Goal: Task Accomplishment & Management: Use online tool/utility

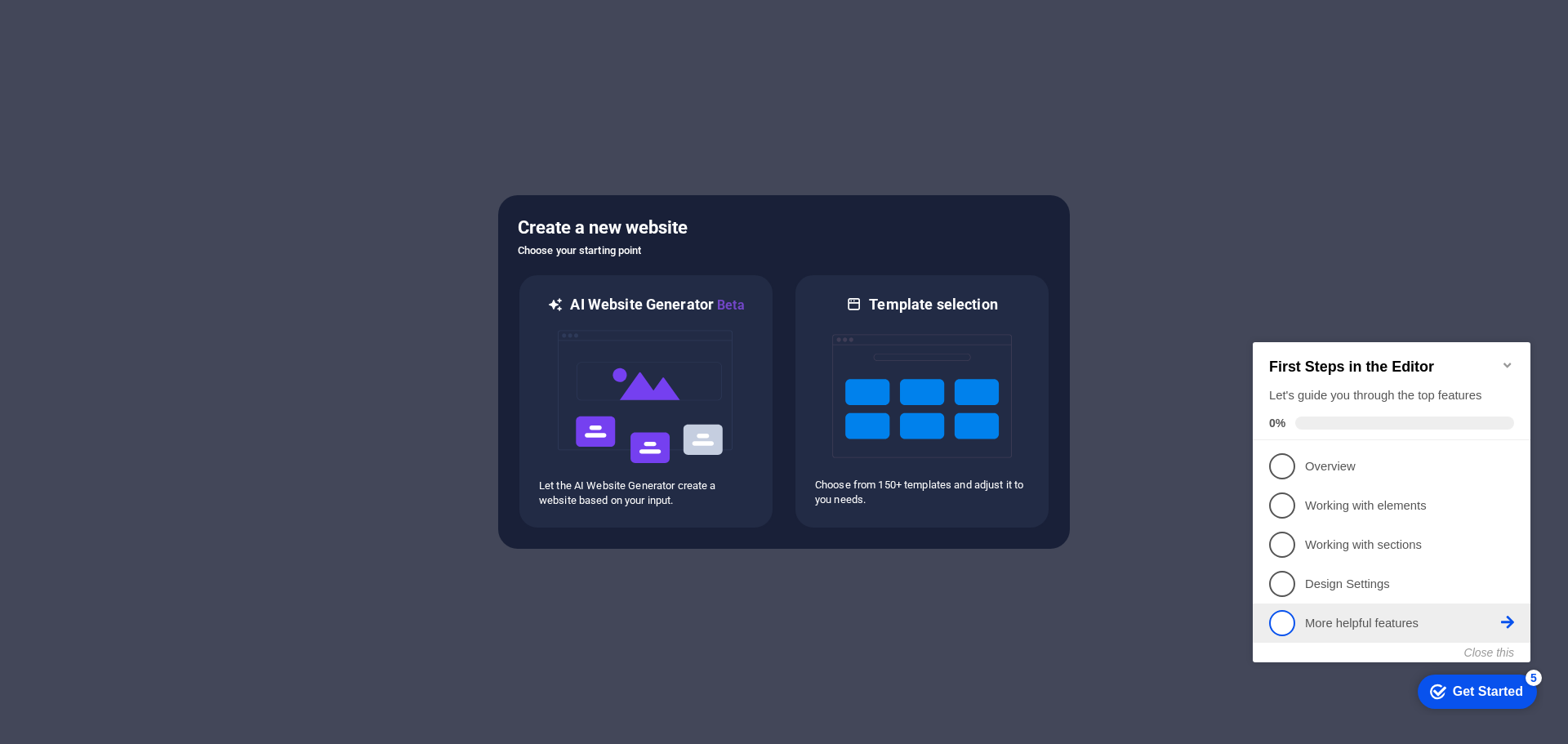
click at [1323, 623] on p "More helpful features - incomplete" at bounding box center [1403, 624] width 196 height 17
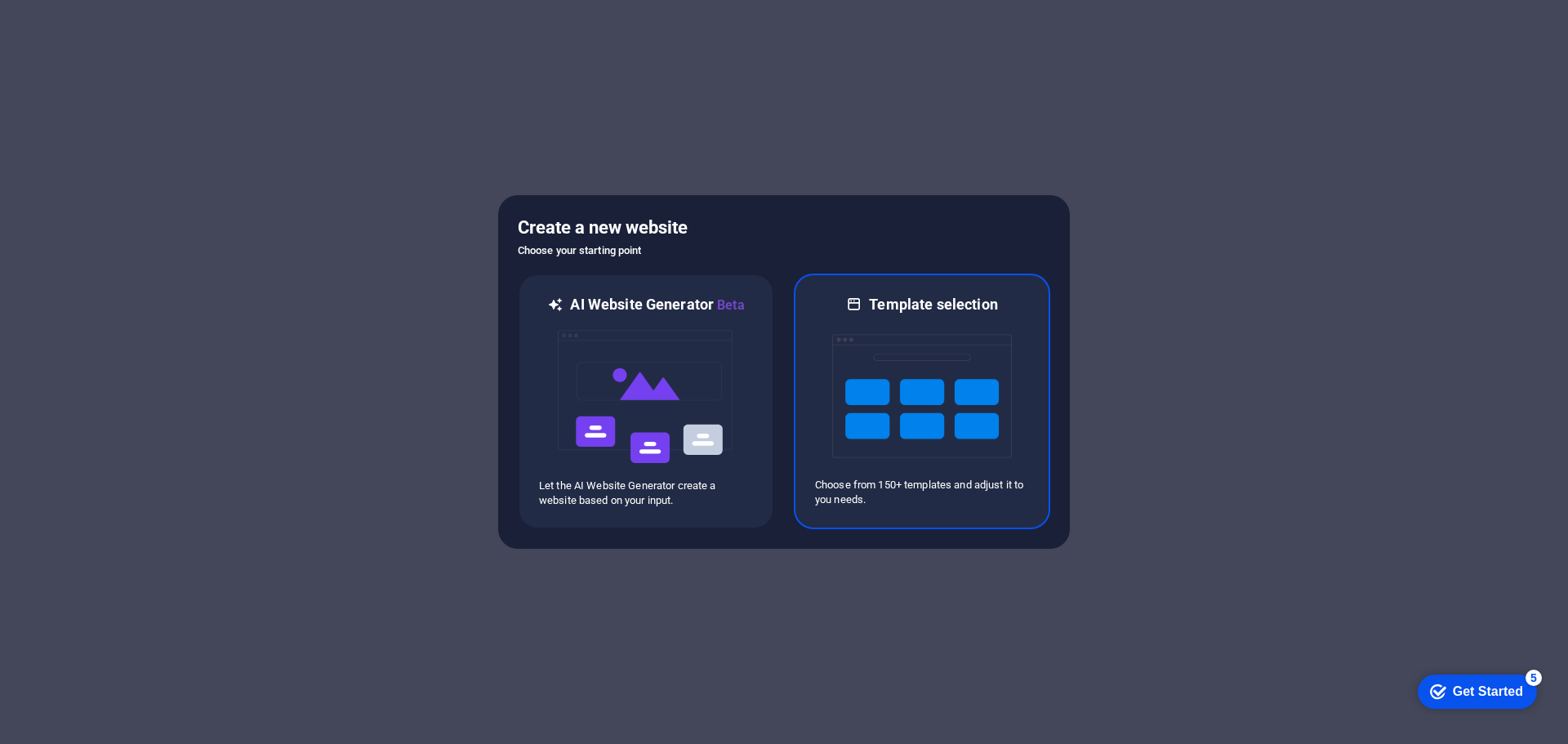
click at [874, 382] on img at bounding box center [922, 396] width 180 height 163
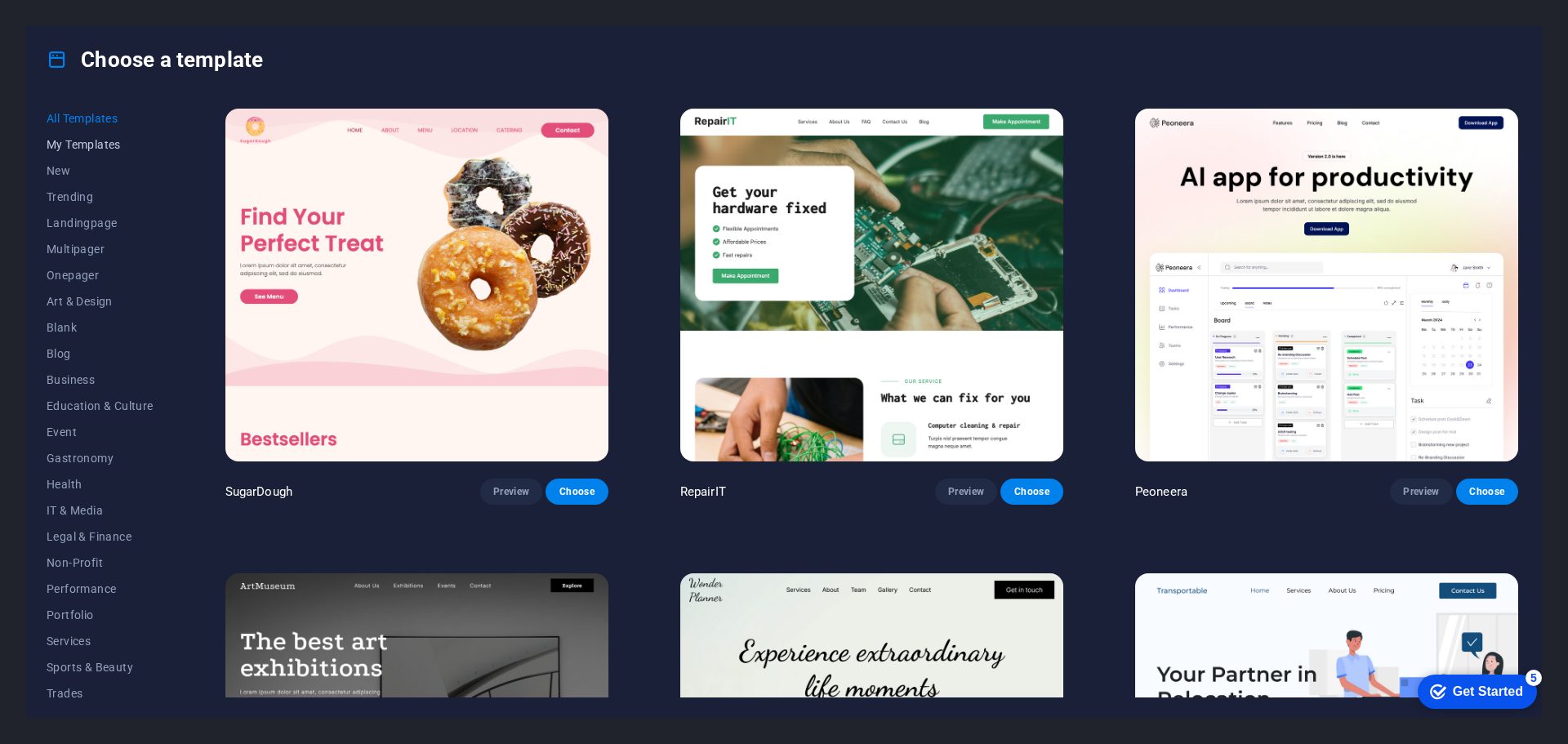
click at [74, 138] on span "My Templates" at bounding box center [99, 145] width 107 height 13
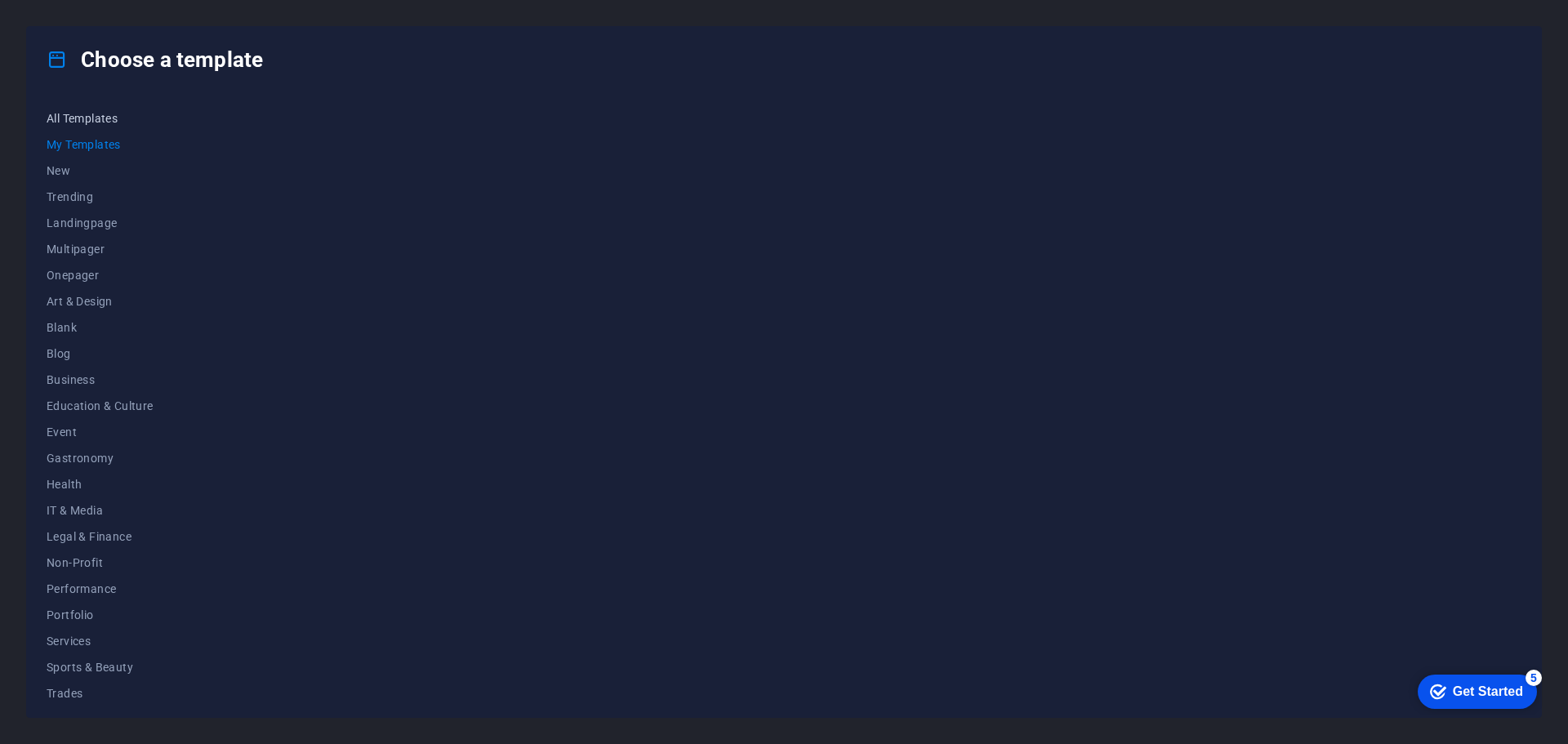
click at [87, 119] on span "All Templates" at bounding box center [99, 118] width 107 height 13
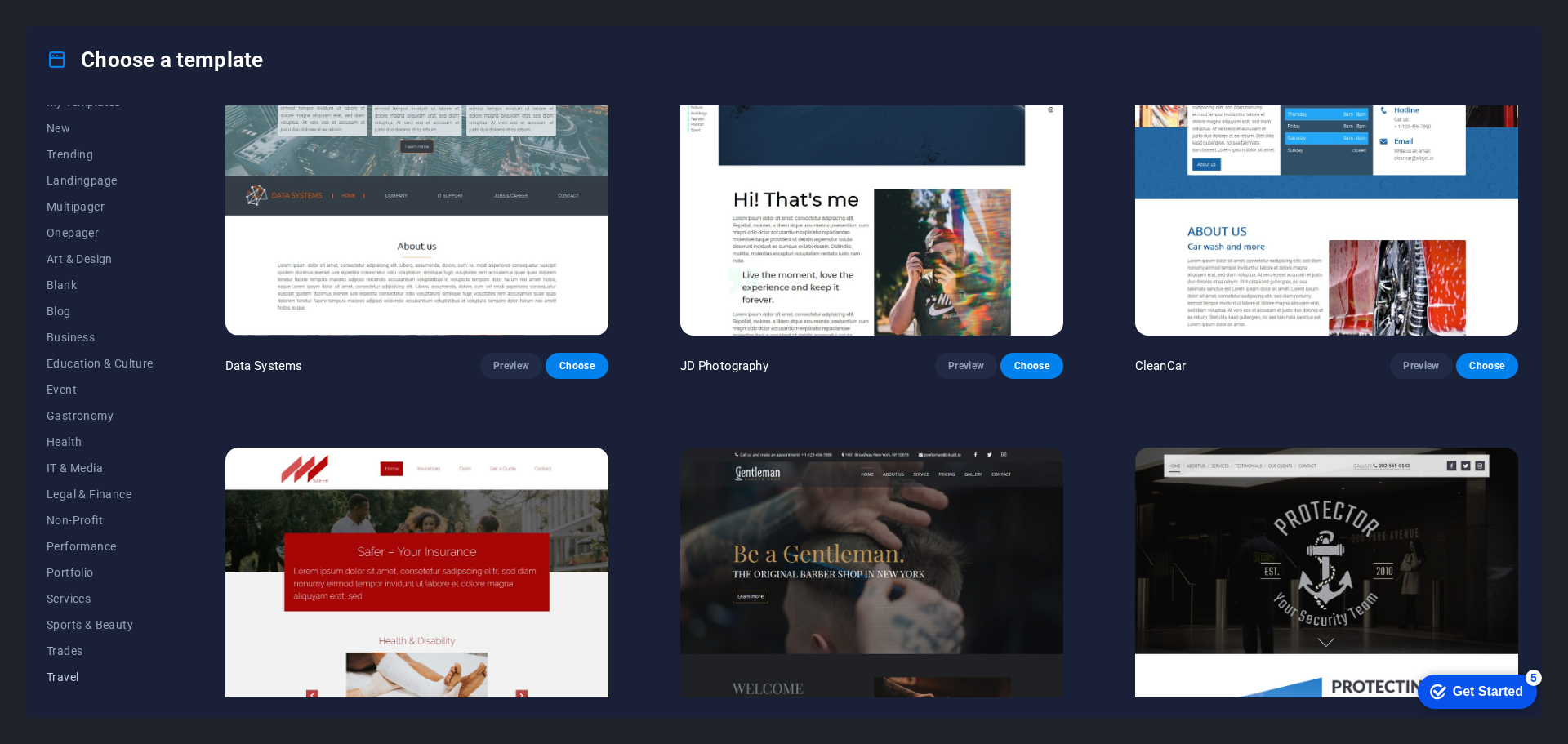
scroll to position [62, 0]
click at [97, 680] on span "Wireframe" at bounding box center [99, 685] width 107 height 13
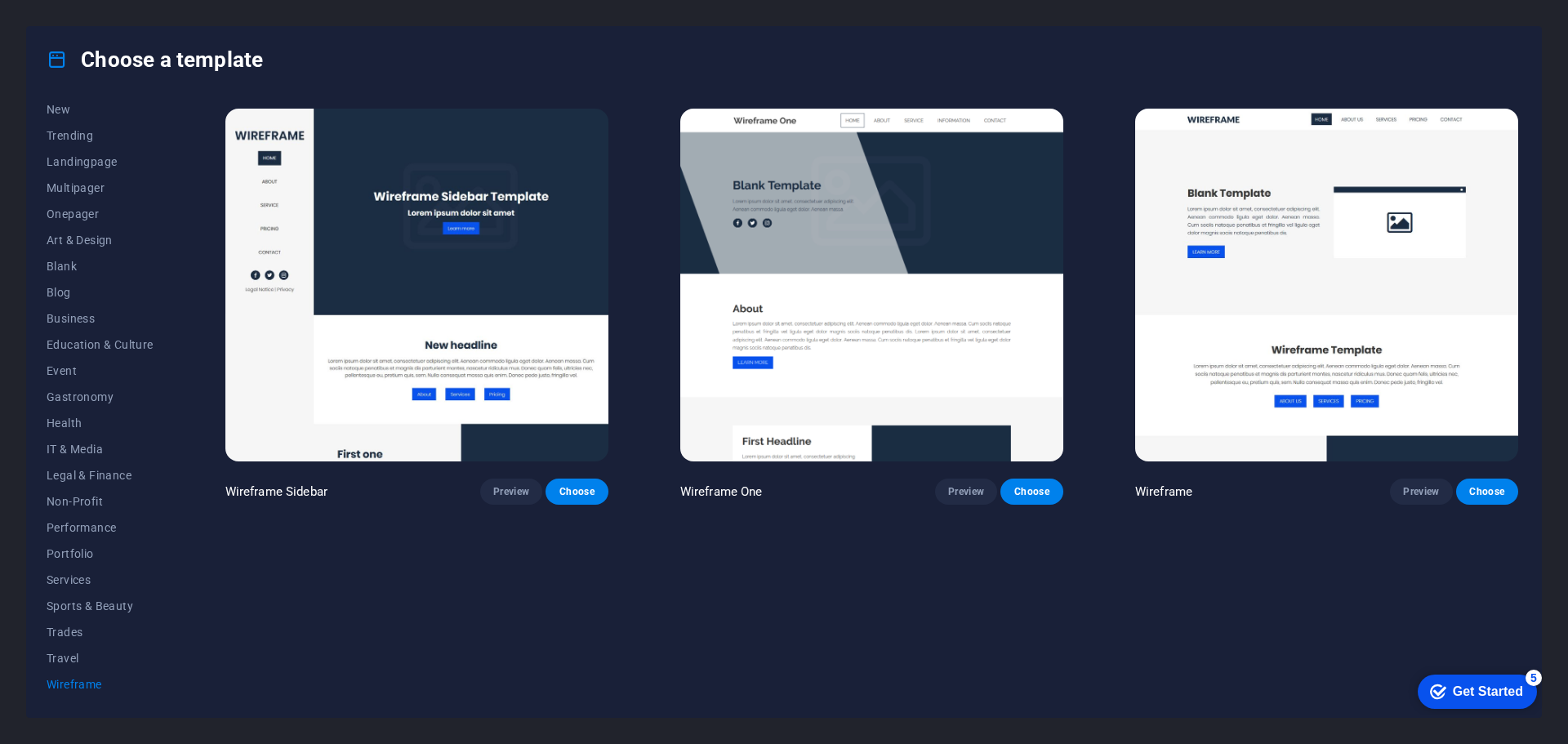
scroll to position [0, 0]
click at [78, 658] on span "Travel" at bounding box center [99, 659] width 107 height 13
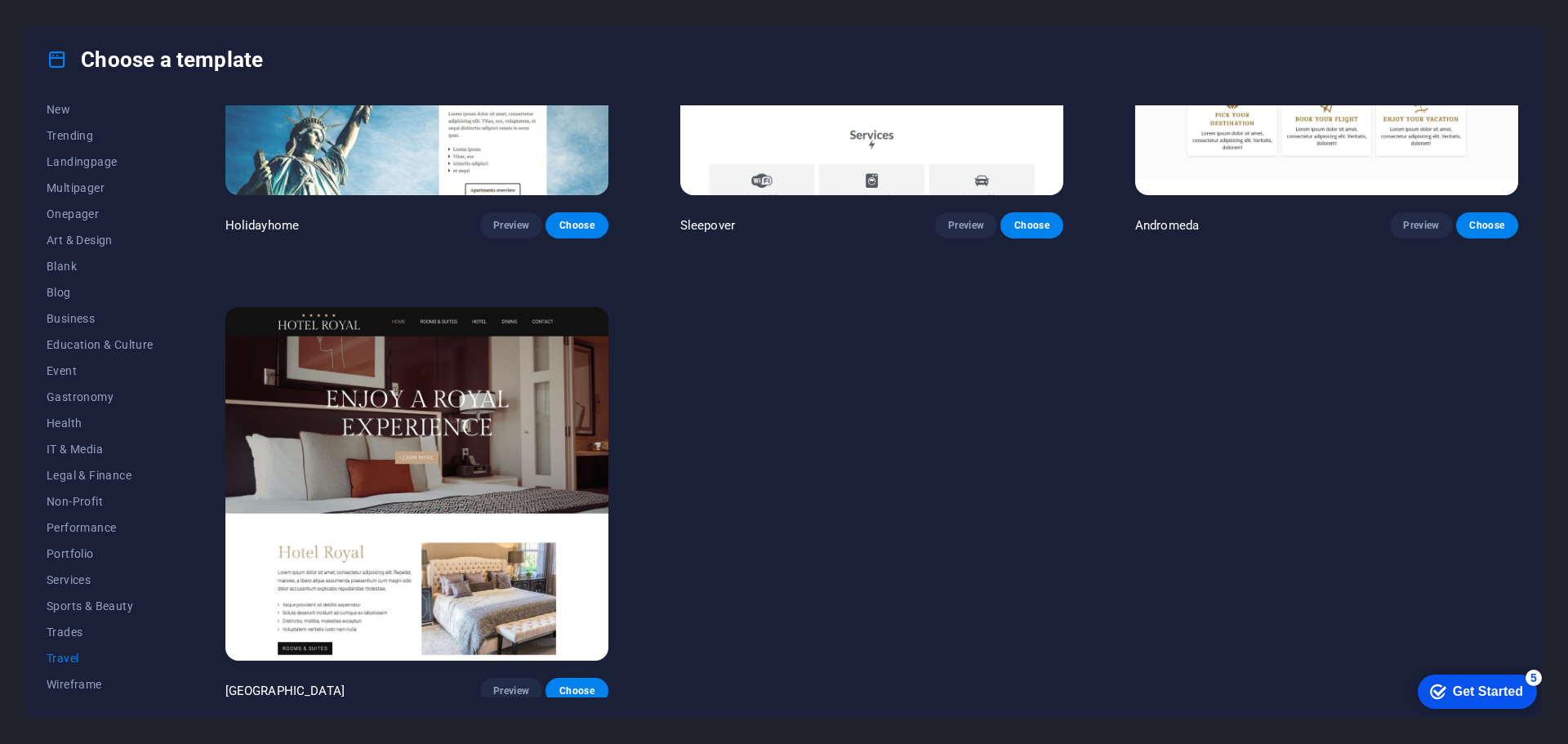
scroll to position [732, 0]
click at [57, 630] on span "Trades" at bounding box center [99, 632] width 107 height 13
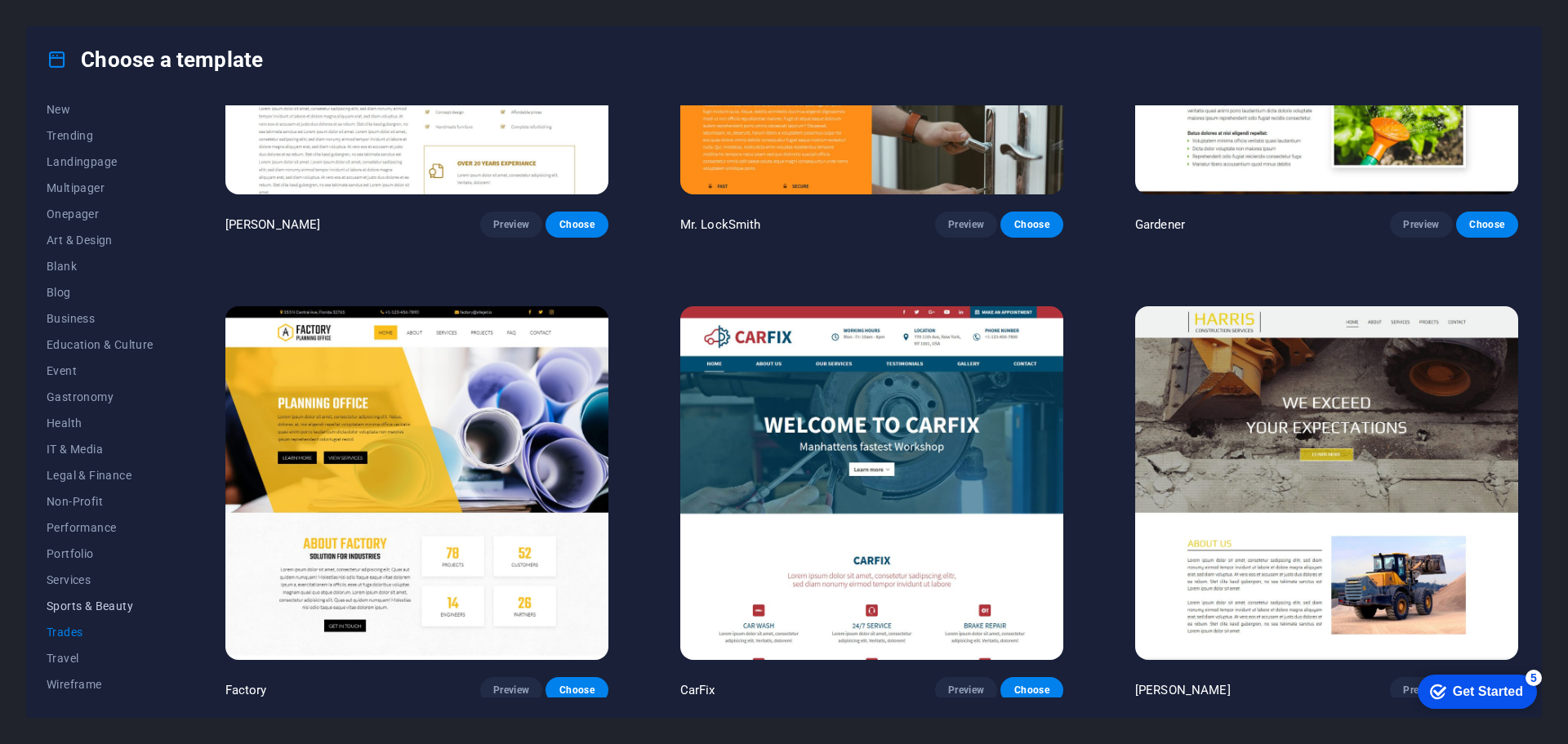
click at [118, 607] on span "Sports & Beauty" at bounding box center [99, 607] width 107 height 13
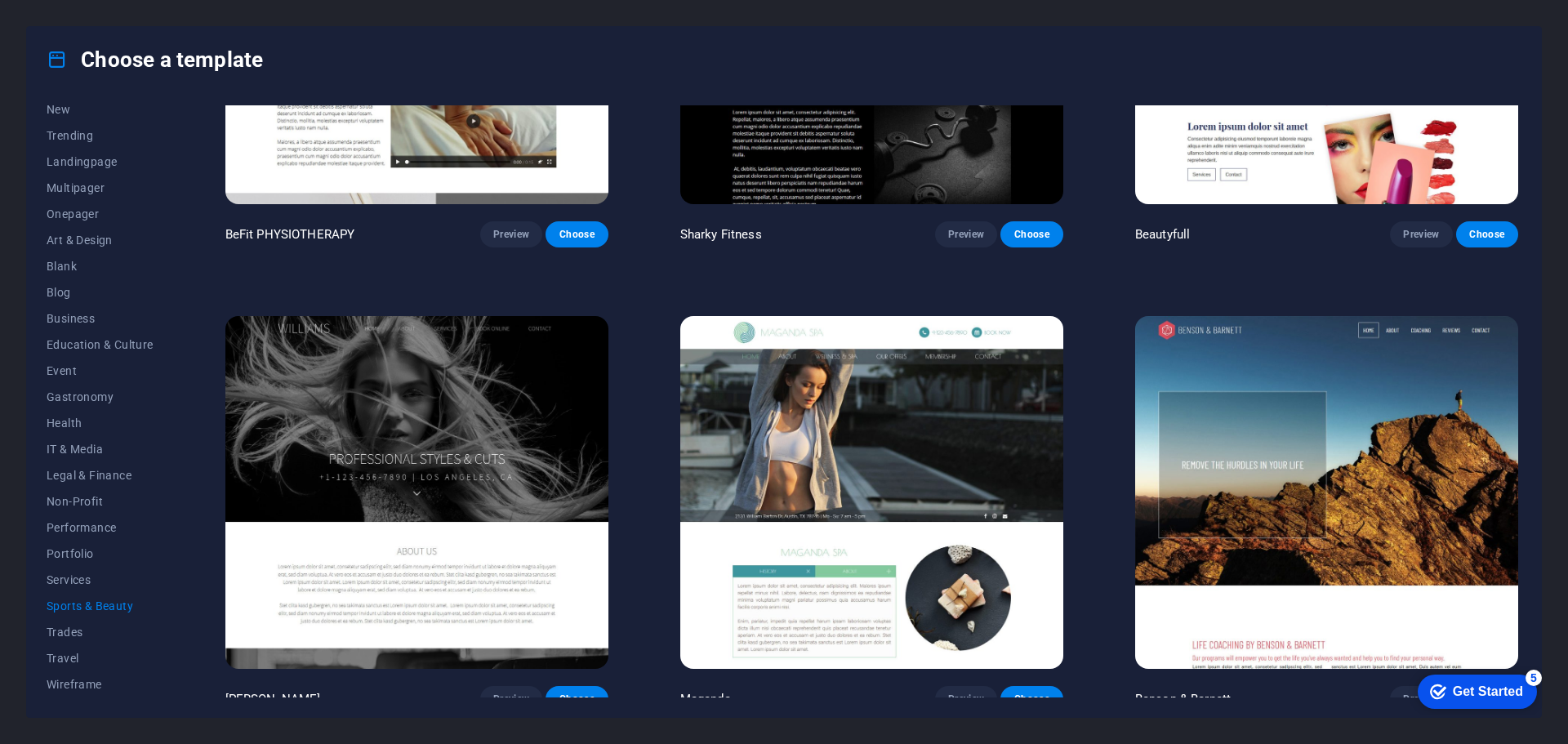
scroll to position [1659, 0]
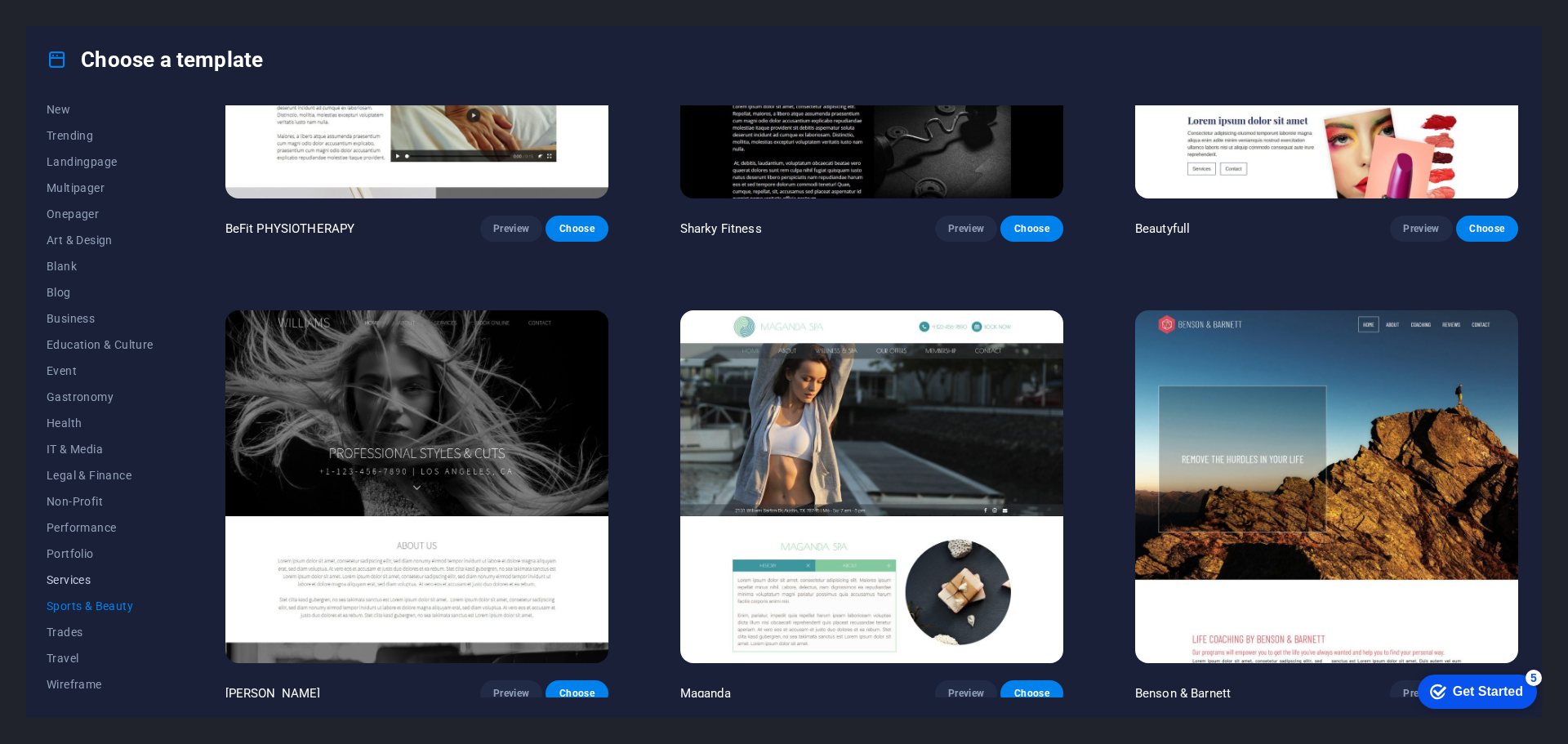
click at [94, 578] on span "Services" at bounding box center [99, 580] width 107 height 13
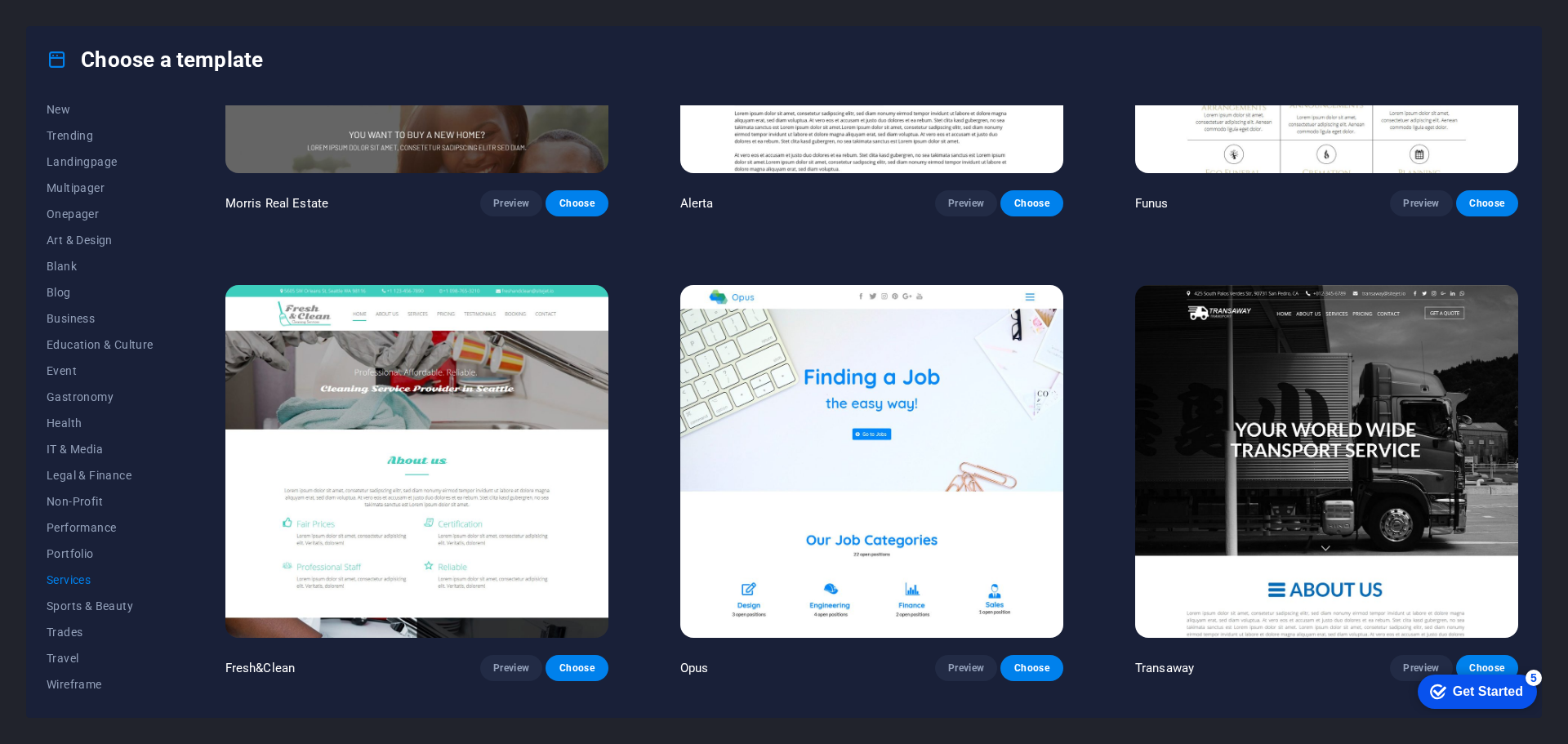
scroll to position [2586, 0]
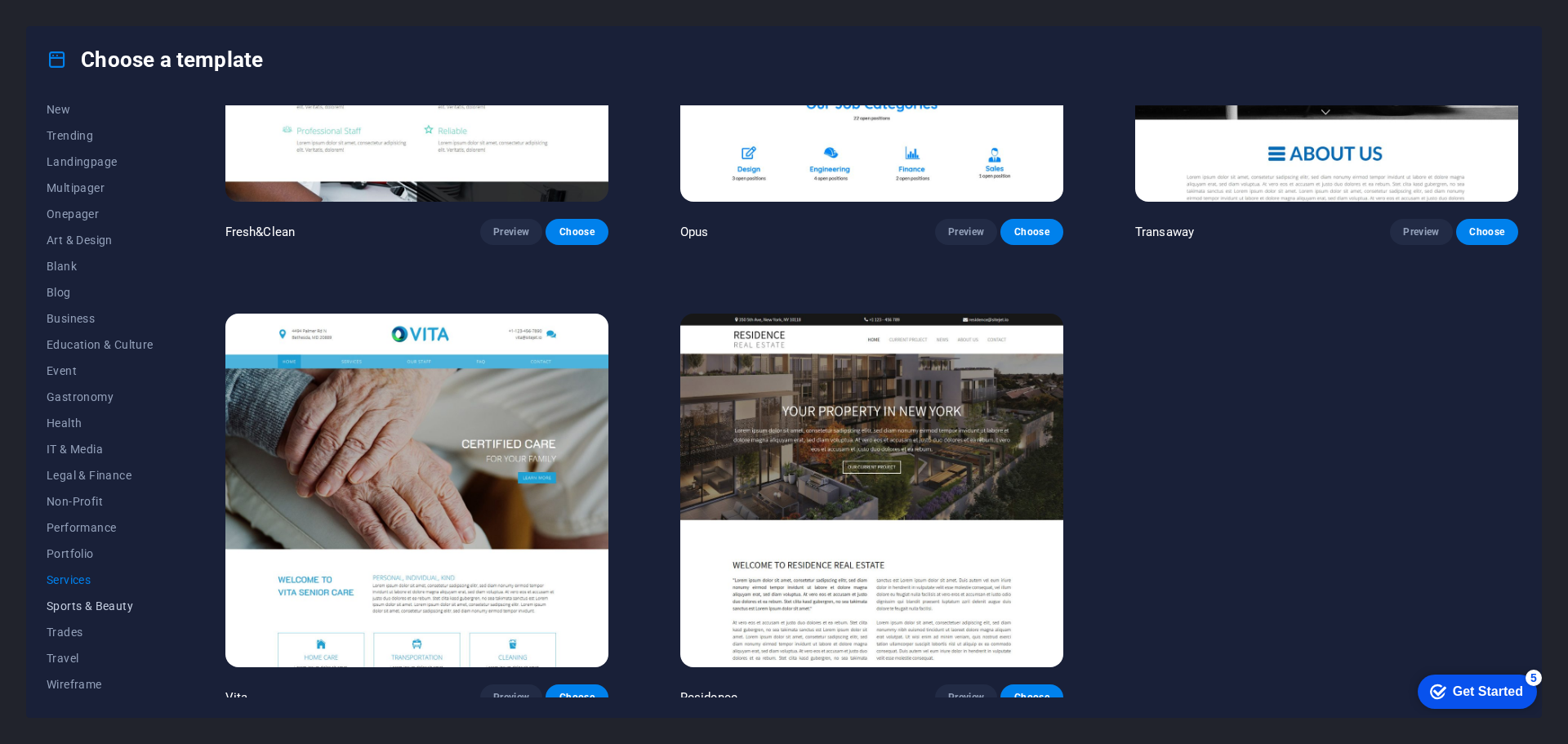
click at [93, 608] on span "Sports & Beauty" at bounding box center [99, 607] width 107 height 13
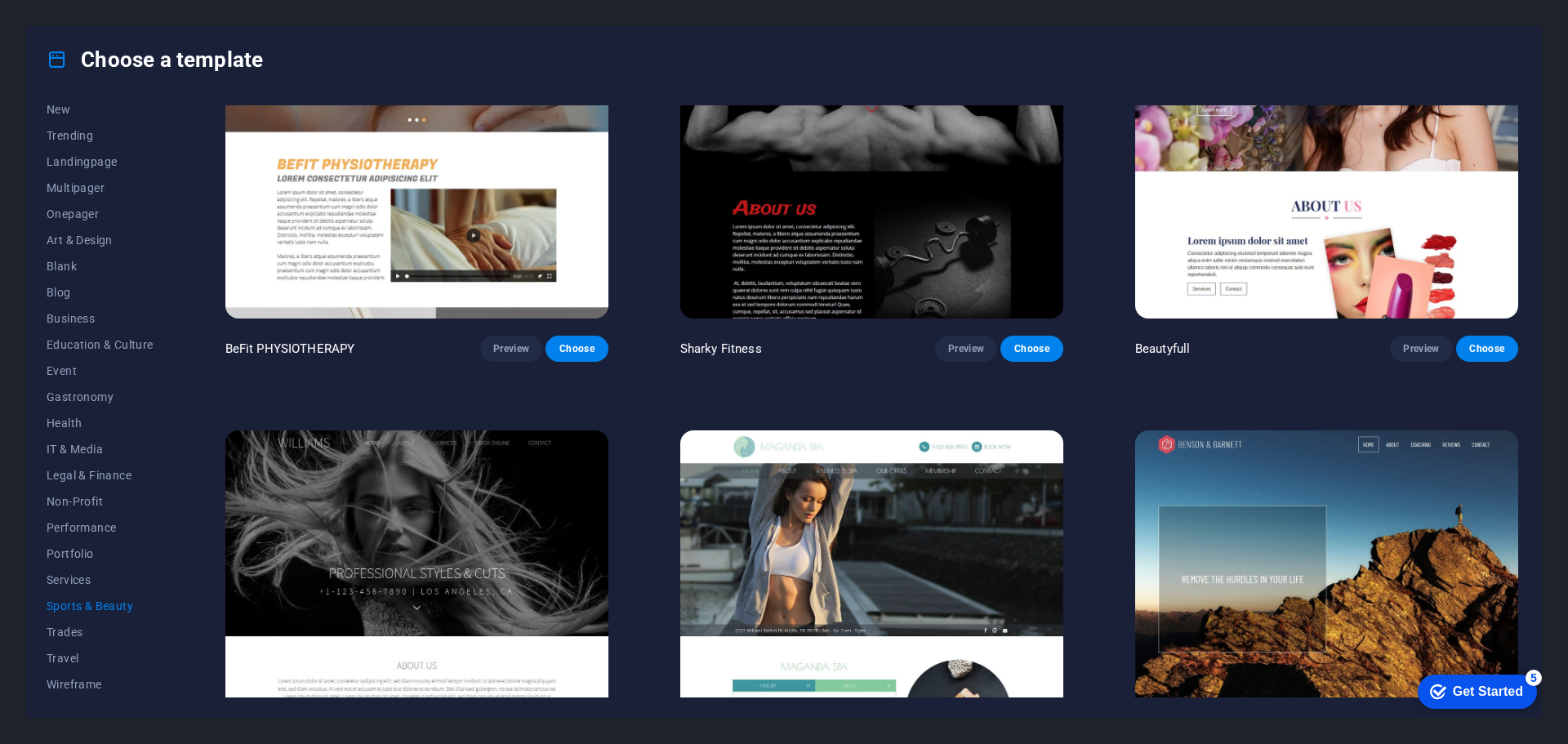
scroll to position [1659, 0]
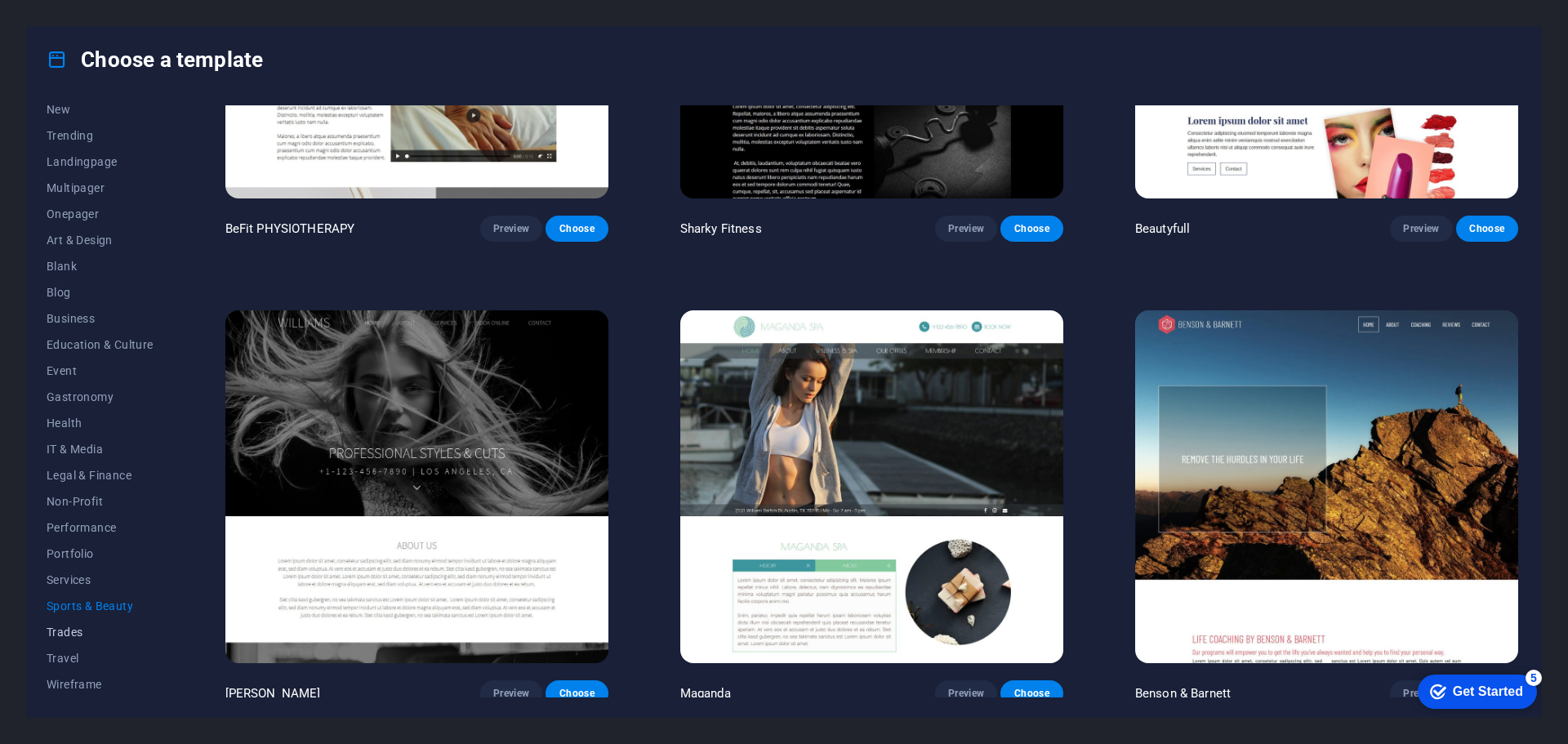
click at [70, 626] on span "Trades" at bounding box center [99, 632] width 107 height 13
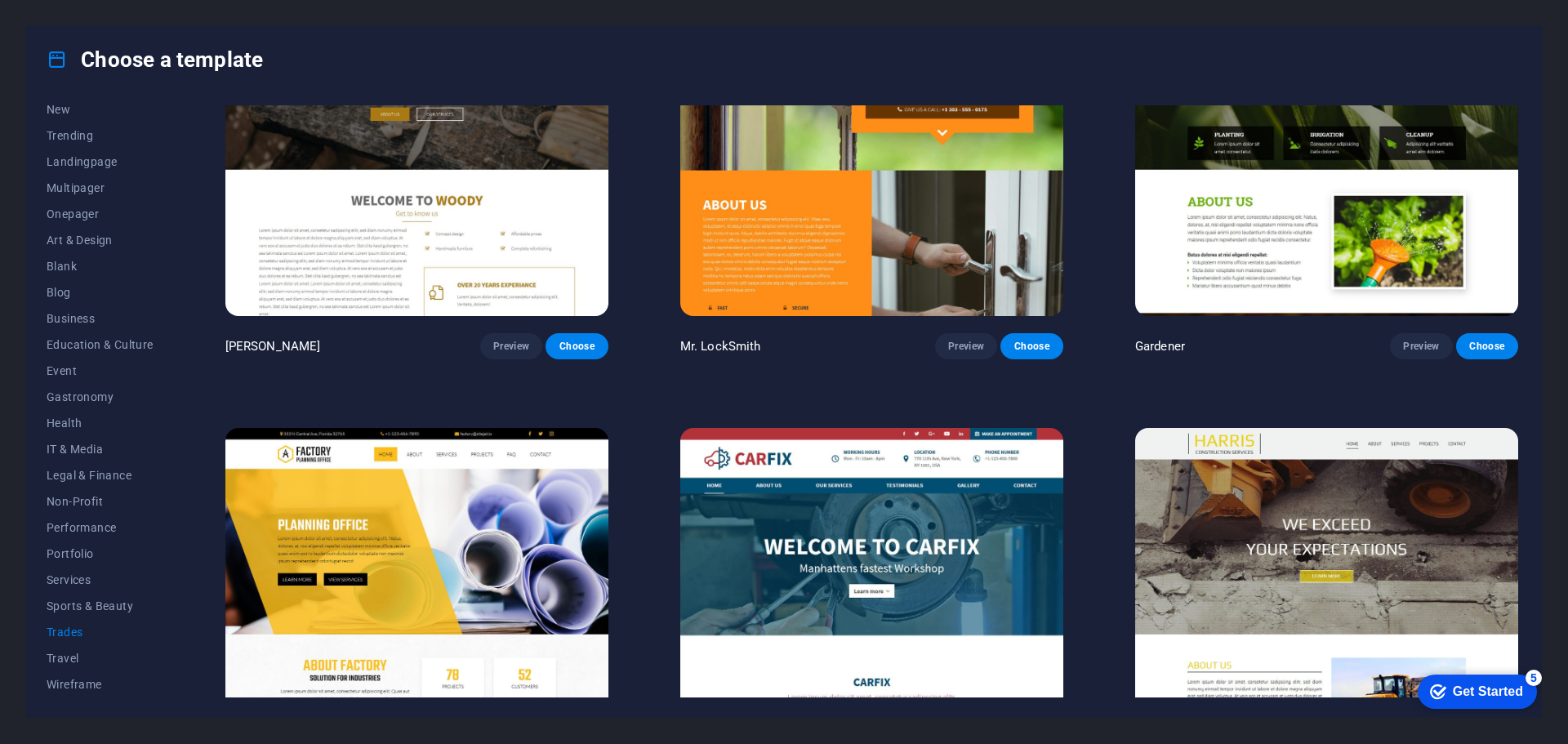
scroll to position [732, 0]
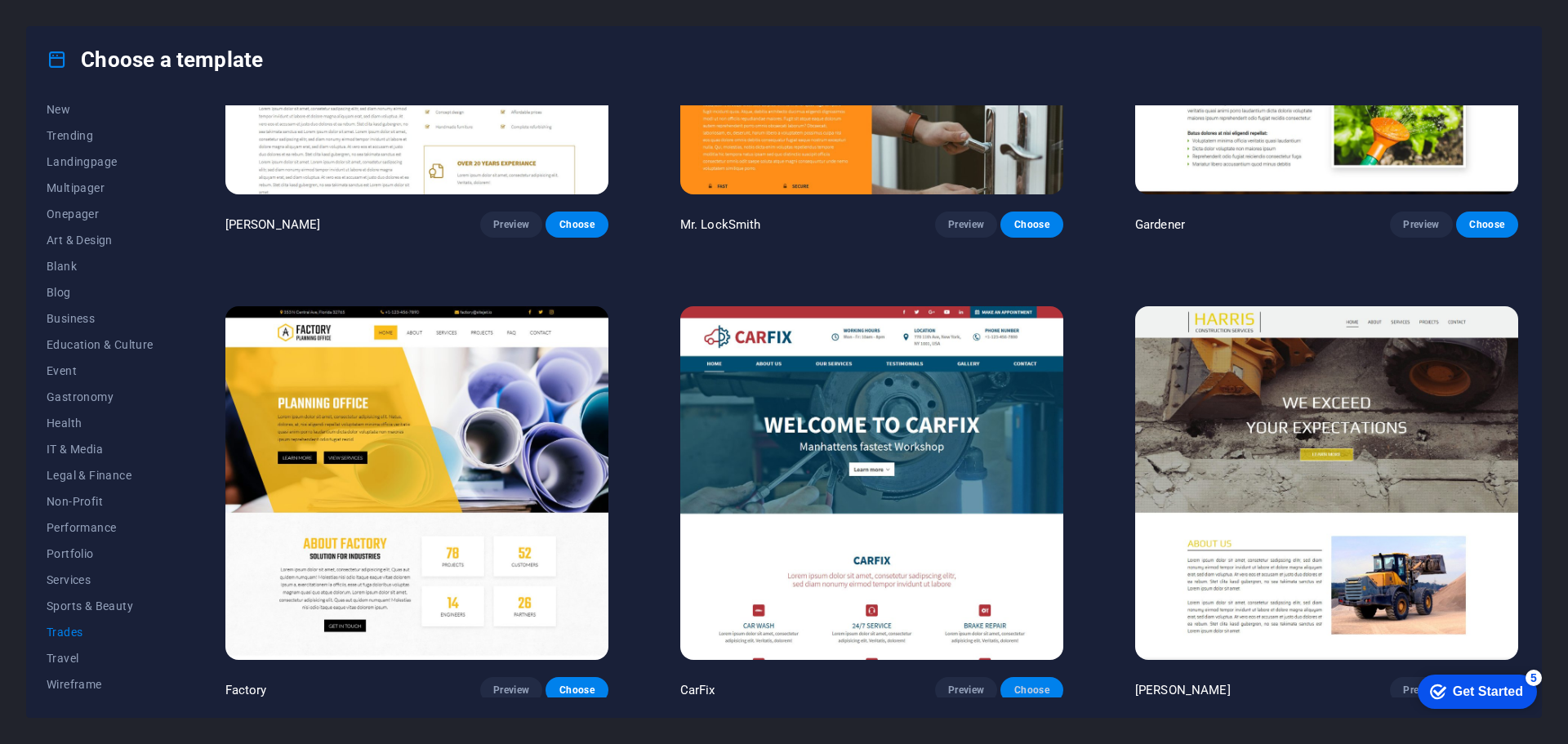
click at [1022, 684] on span "Choose" at bounding box center [1032, 691] width 36 height 13
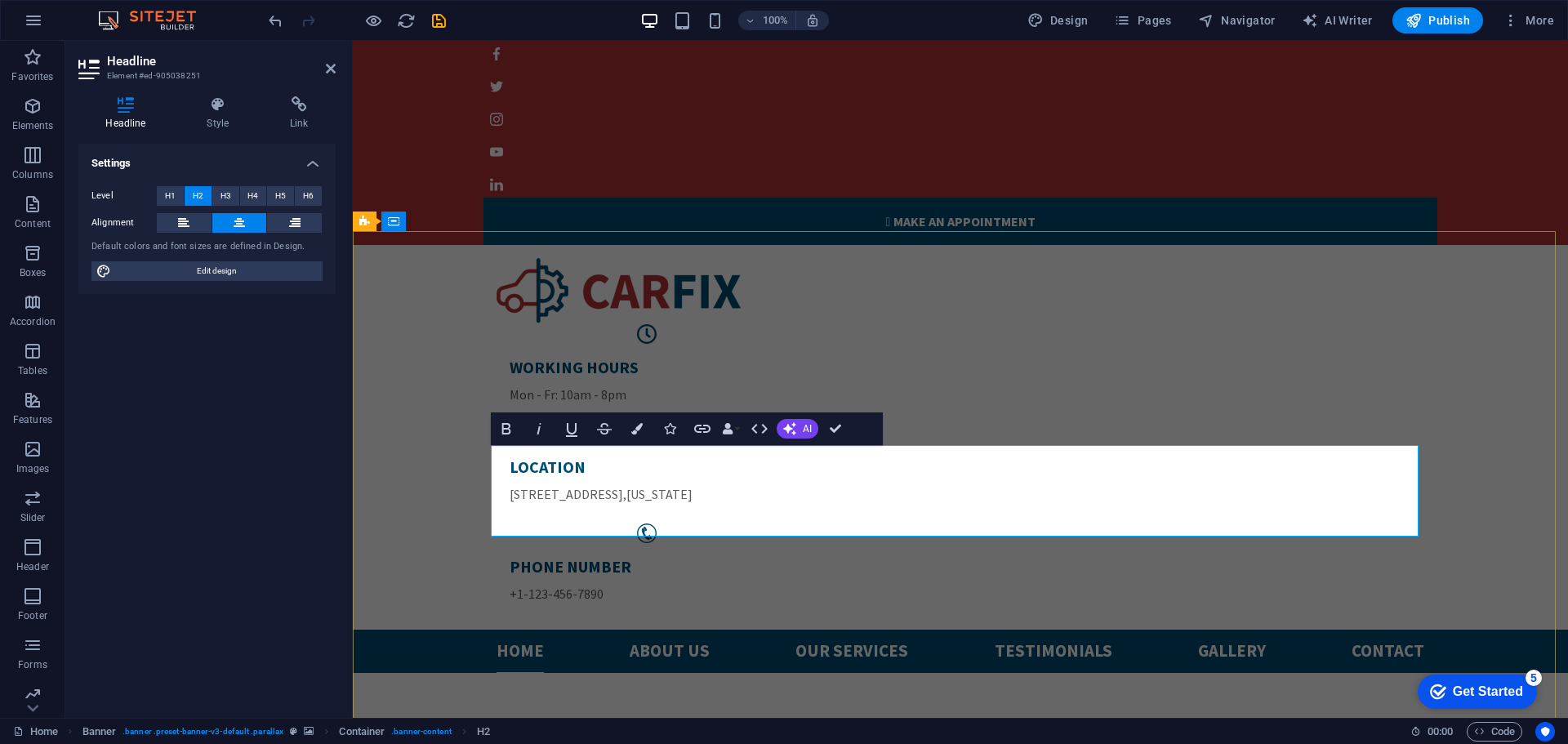
drag, startPoint x: 524, startPoint y: 464, endPoint x: 1048, endPoint y: 526, distance: 527.7
click at [502, 429] on icon "button" at bounding box center [505, 429] width 9 height 11
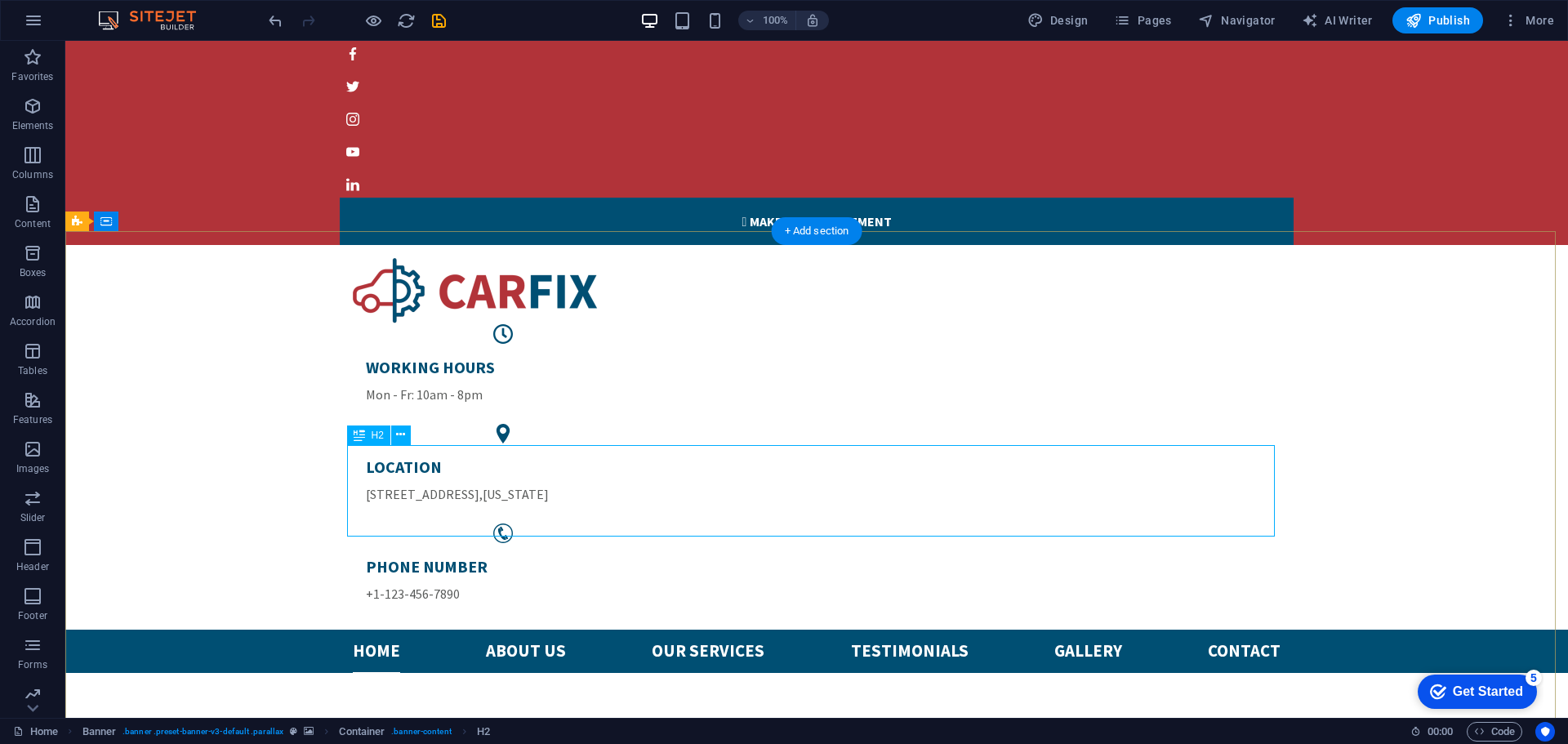
click at [409, 435] on button at bounding box center [401, 435] width 20 height 20
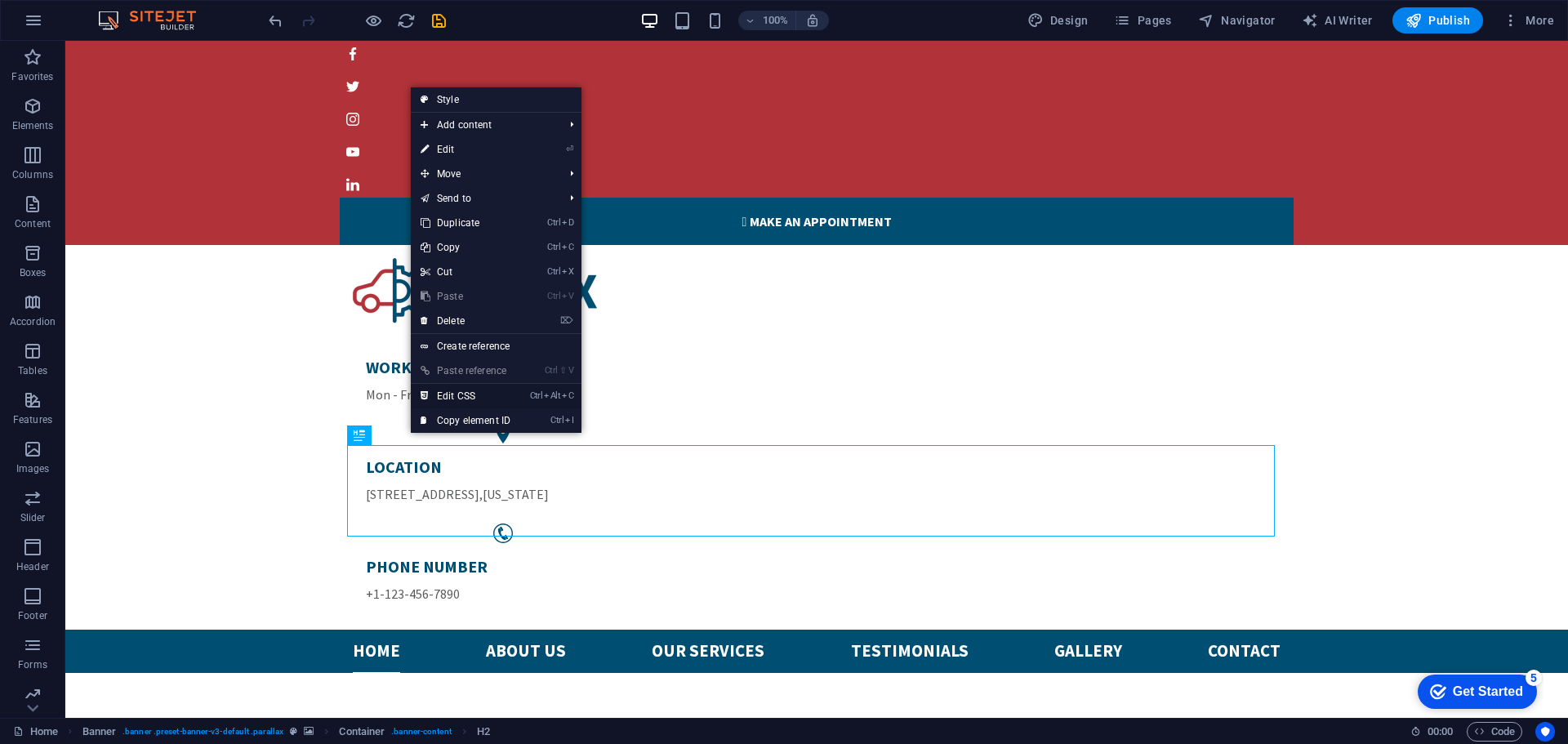
click at [459, 392] on link "Ctrl Alt C Edit CSS" at bounding box center [466, 396] width 110 height 25
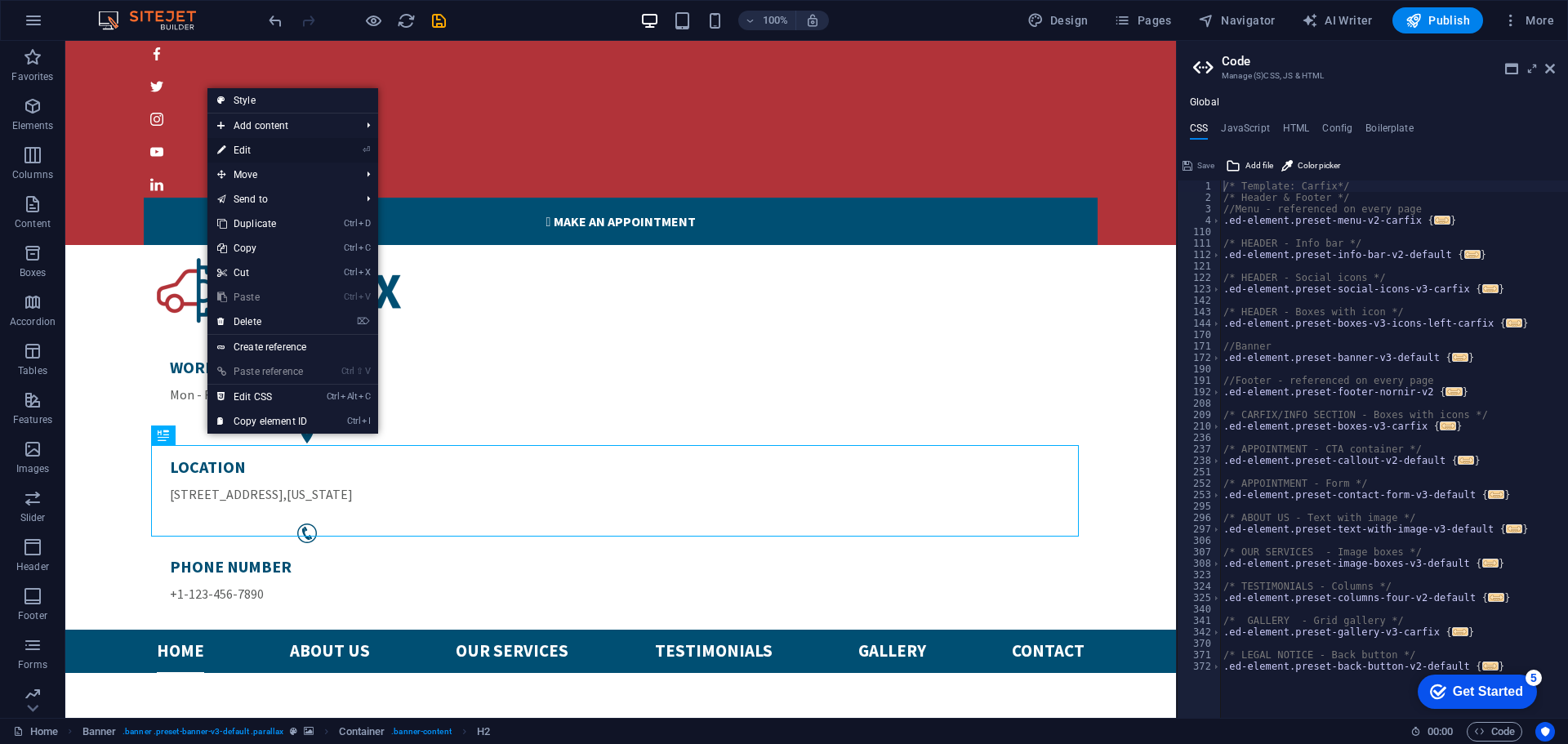
click at [287, 149] on link "⏎ Edit" at bounding box center [262, 151] width 110 height 25
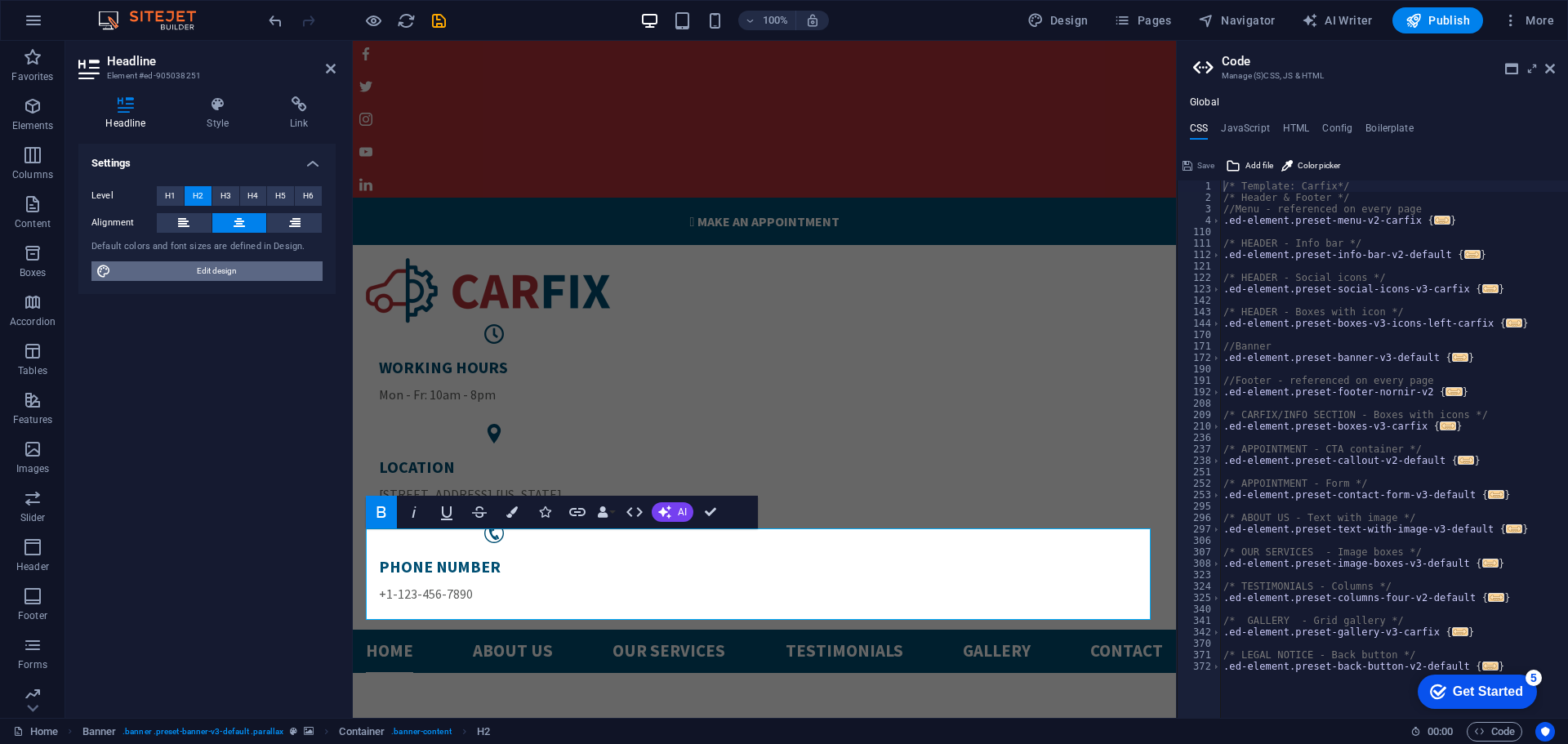
click at [238, 273] on span "Edit design" at bounding box center [216, 271] width 202 height 20
select select "px"
select select "400"
select select "px"
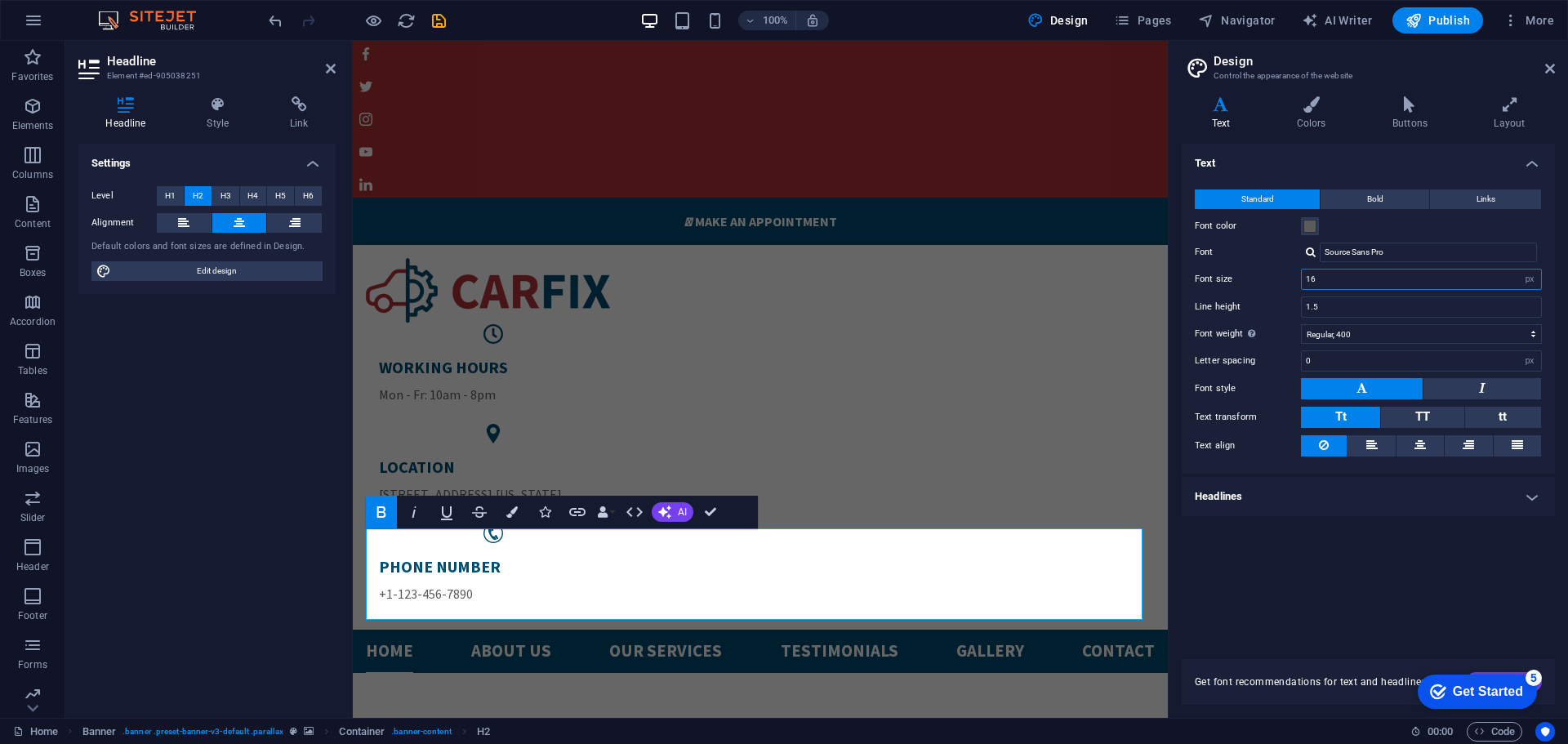
click at [1491, 287] on input "16" at bounding box center [1421, 279] width 240 height 20
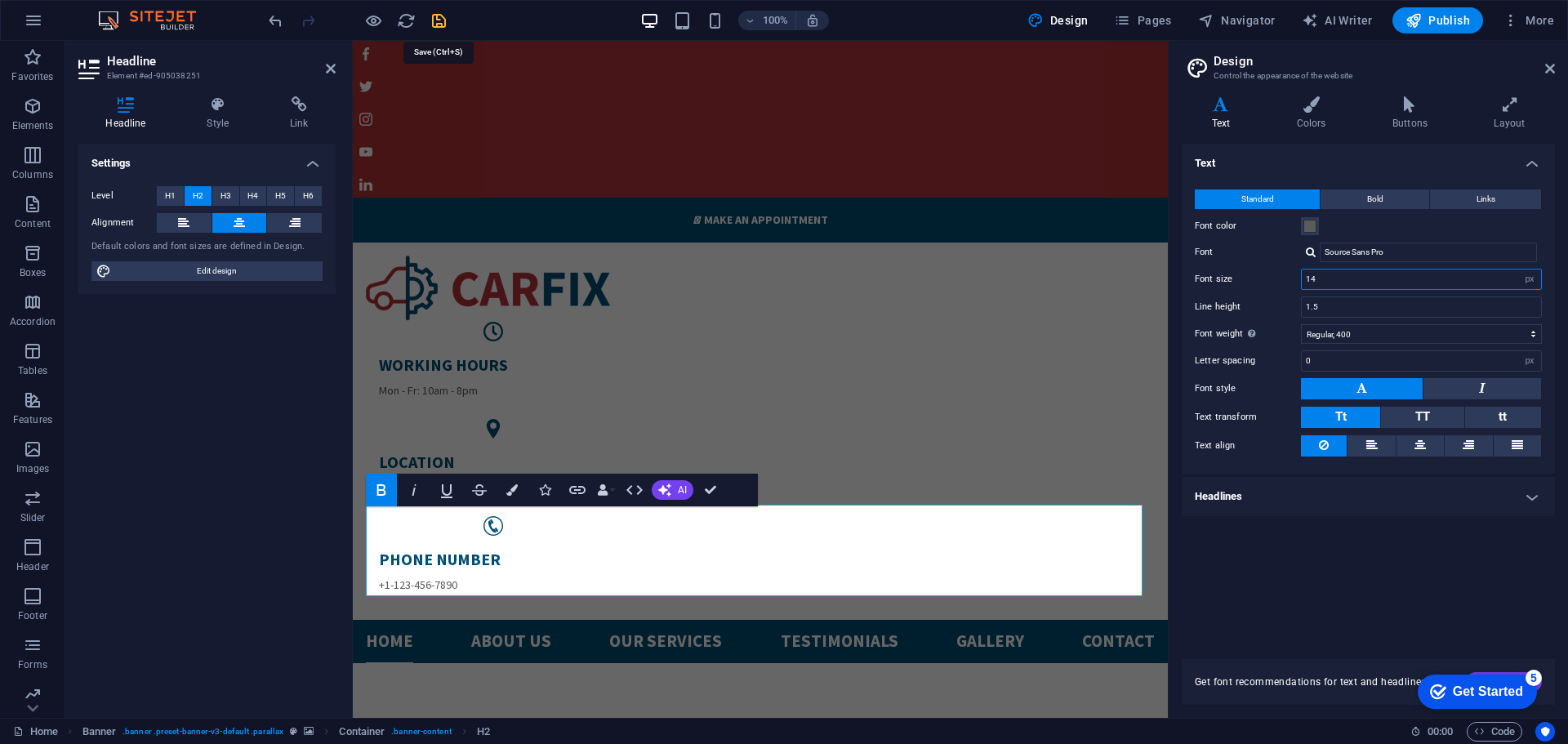
type input "14"
click at [441, 23] on icon "save" at bounding box center [439, 21] width 19 height 19
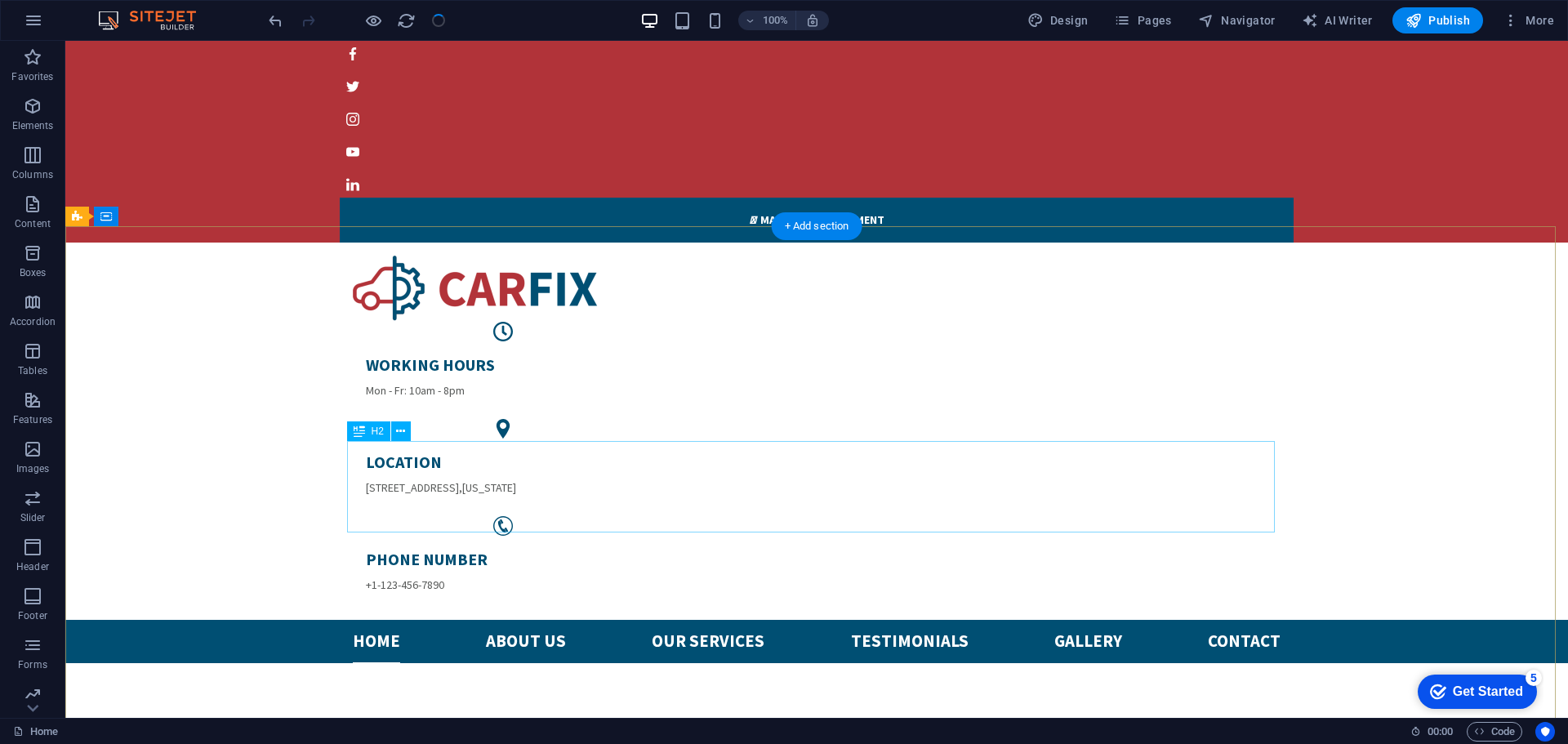
click at [409, 433] on button at bounding box center [401, 431] width 20 height 20
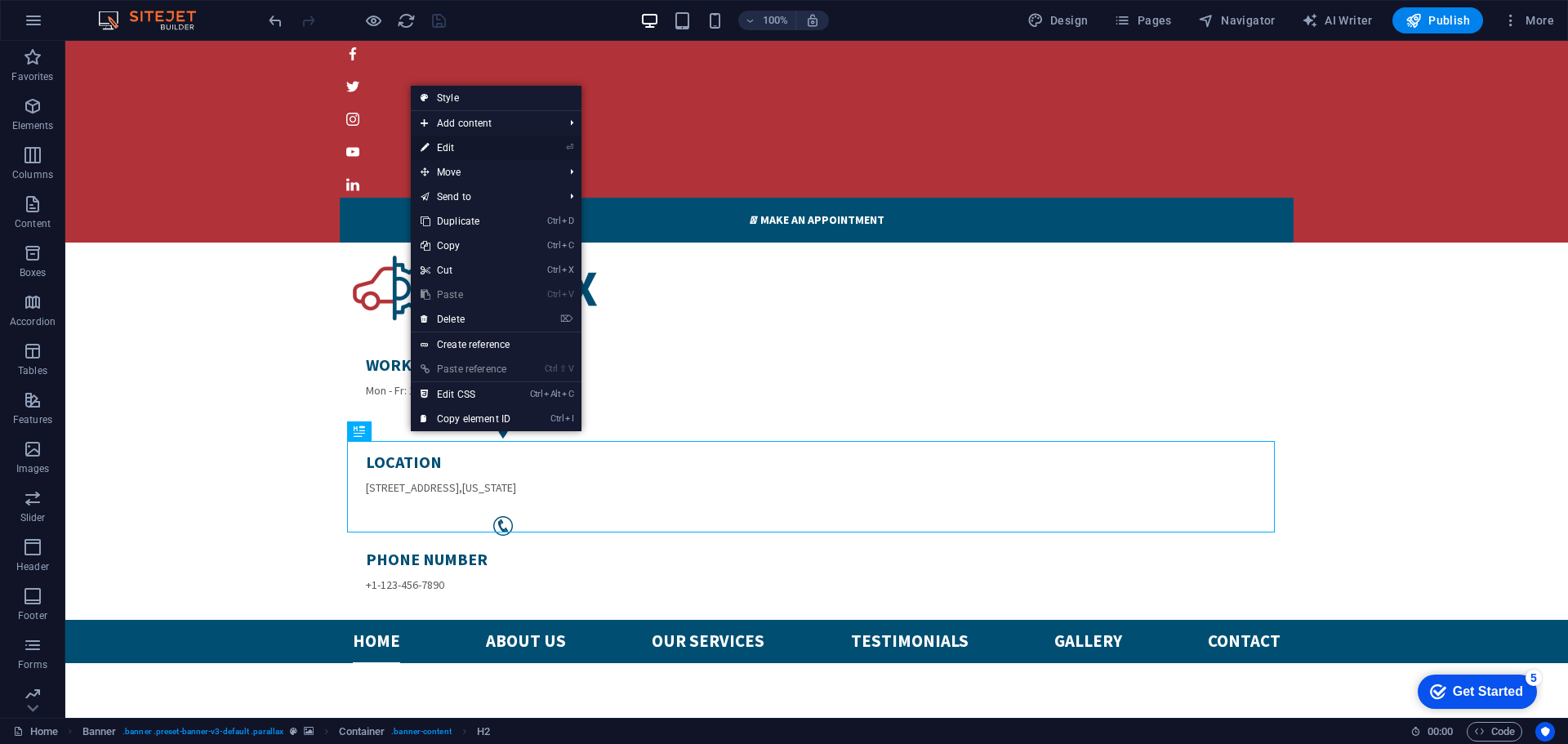
click at [471, 154] on link "⏎ Edit" at bounding box center [466, 148] width 110 height 25
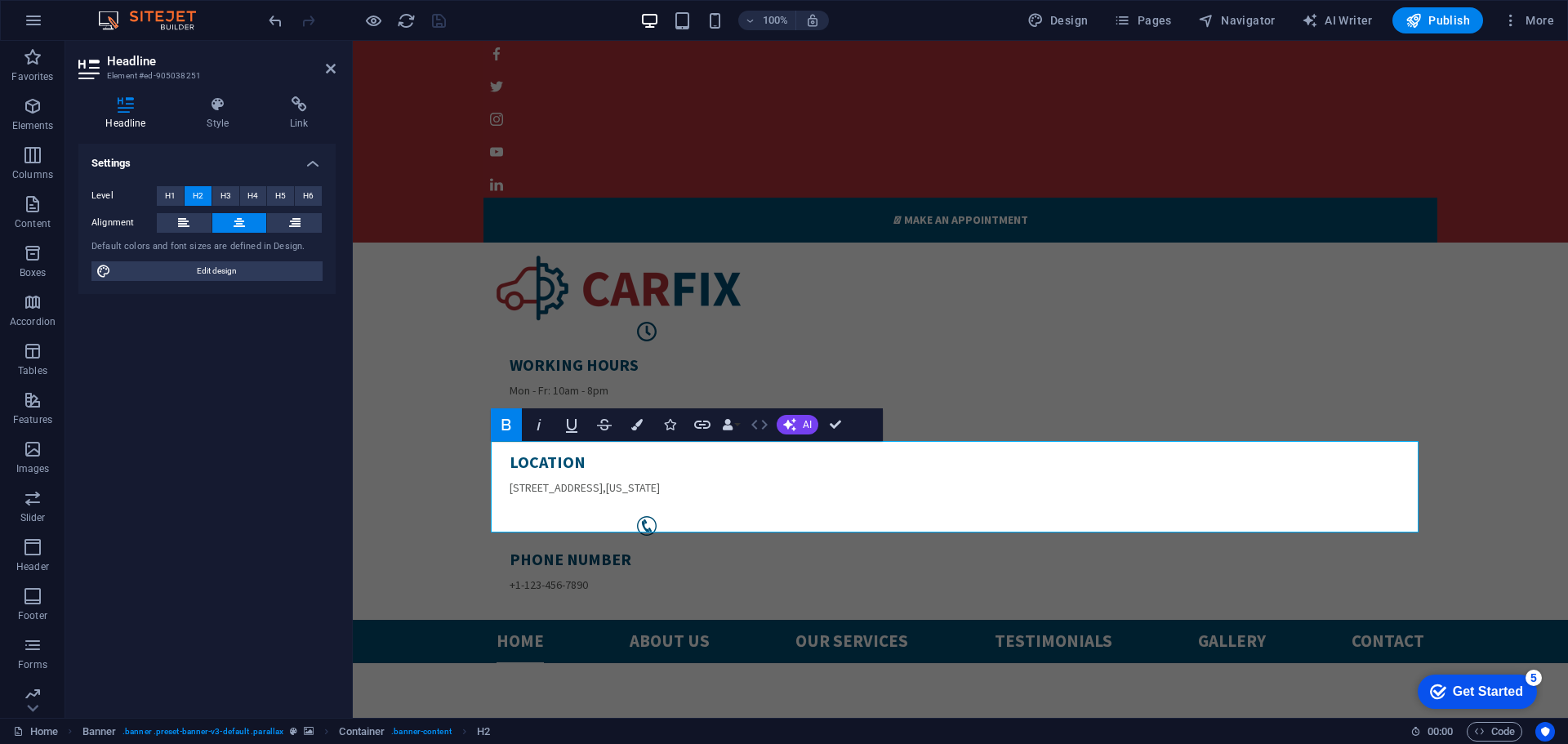
click at [765, 425] on icon "button" at bounding box center [759, 425] width 20 height 20
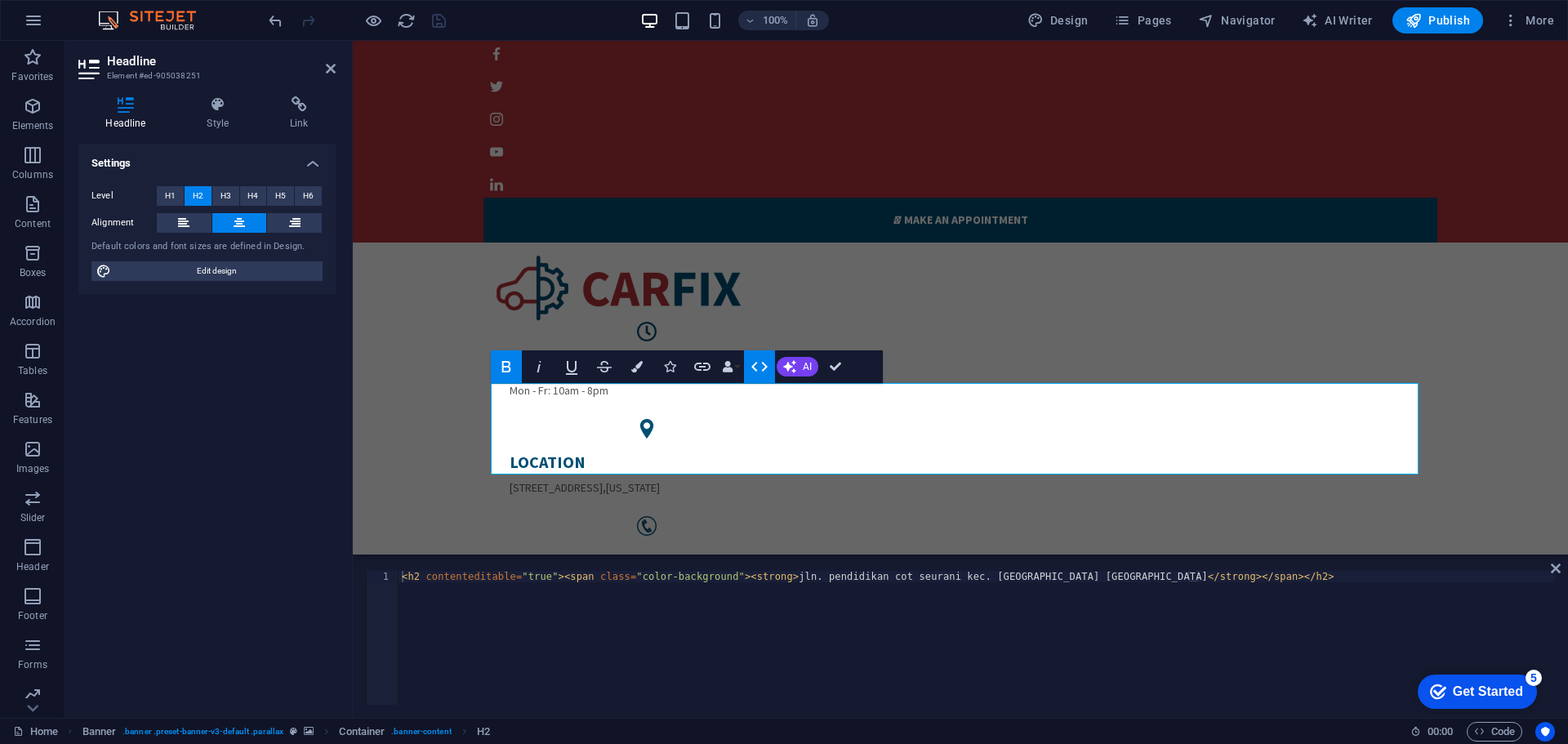
click at [748, 368] on button "HTML" at bounding box center [759, 367] width 31 height 32
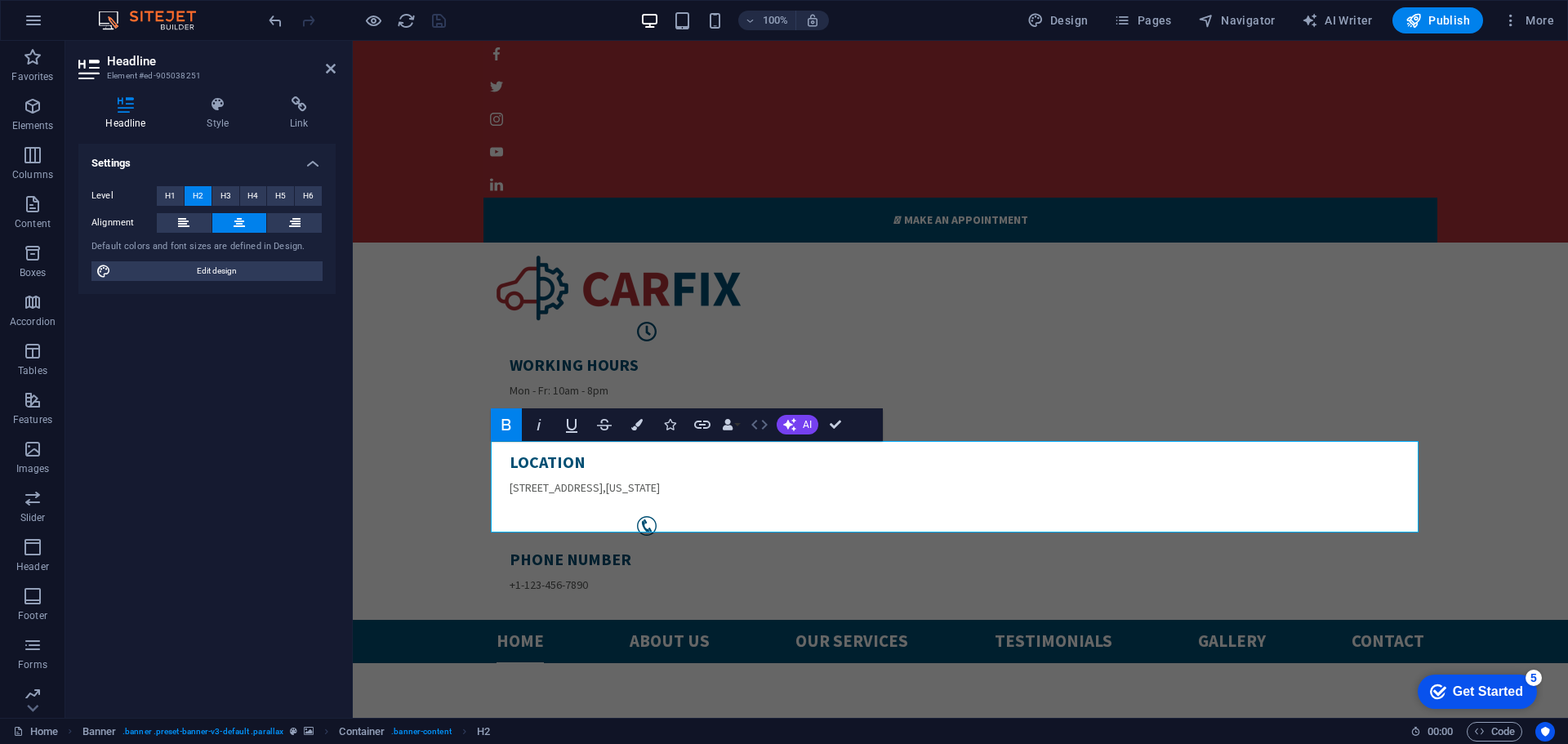
click at [764, 422] on icon "button" at bounding box center [759, 425] width 16 height 9
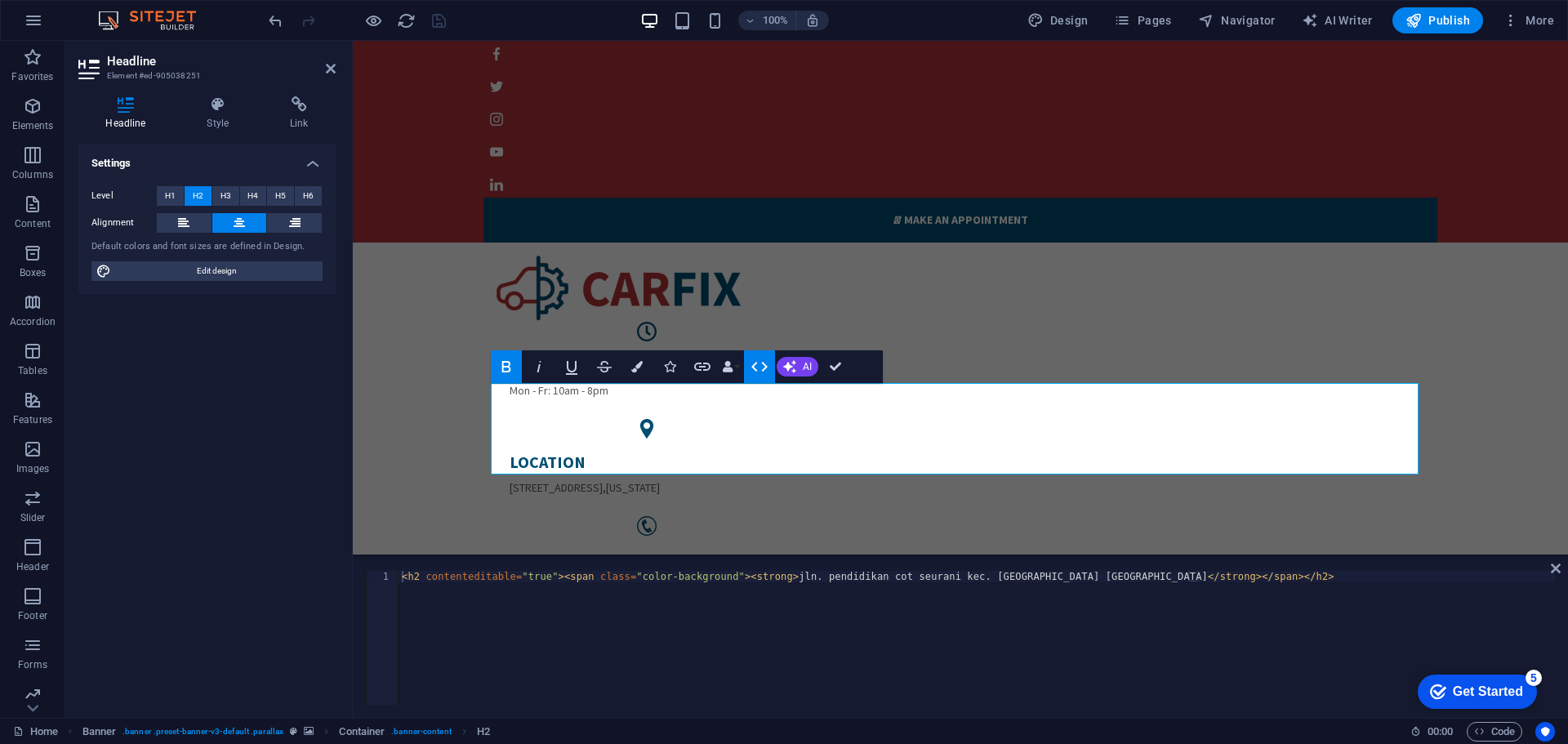
click at [748, 374] on button "HTML" at bounding box center [759, 367] width 31 height 32
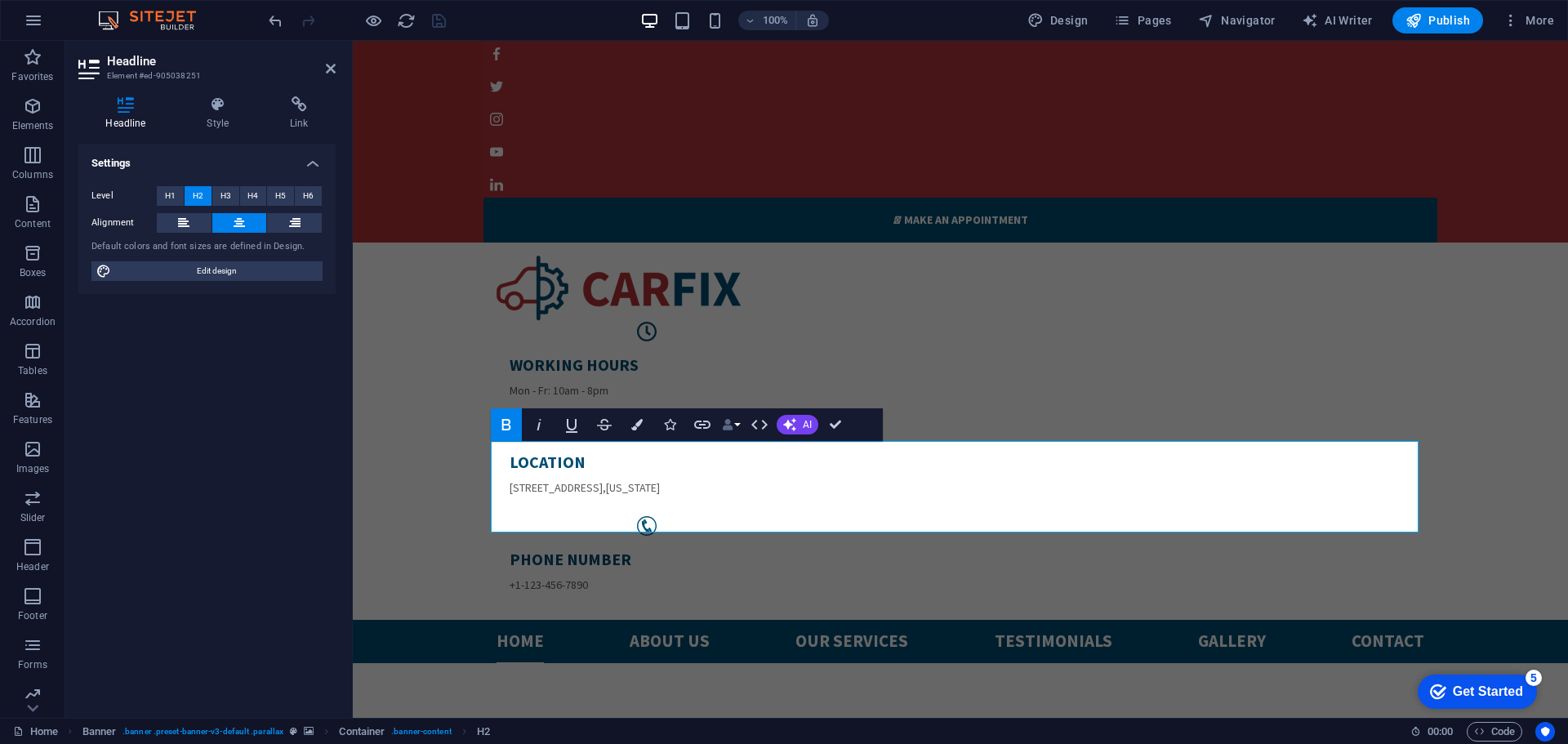
click at [734, 424] on button "Data Bindings" at bounding box center [731, 425] width 23 height 32
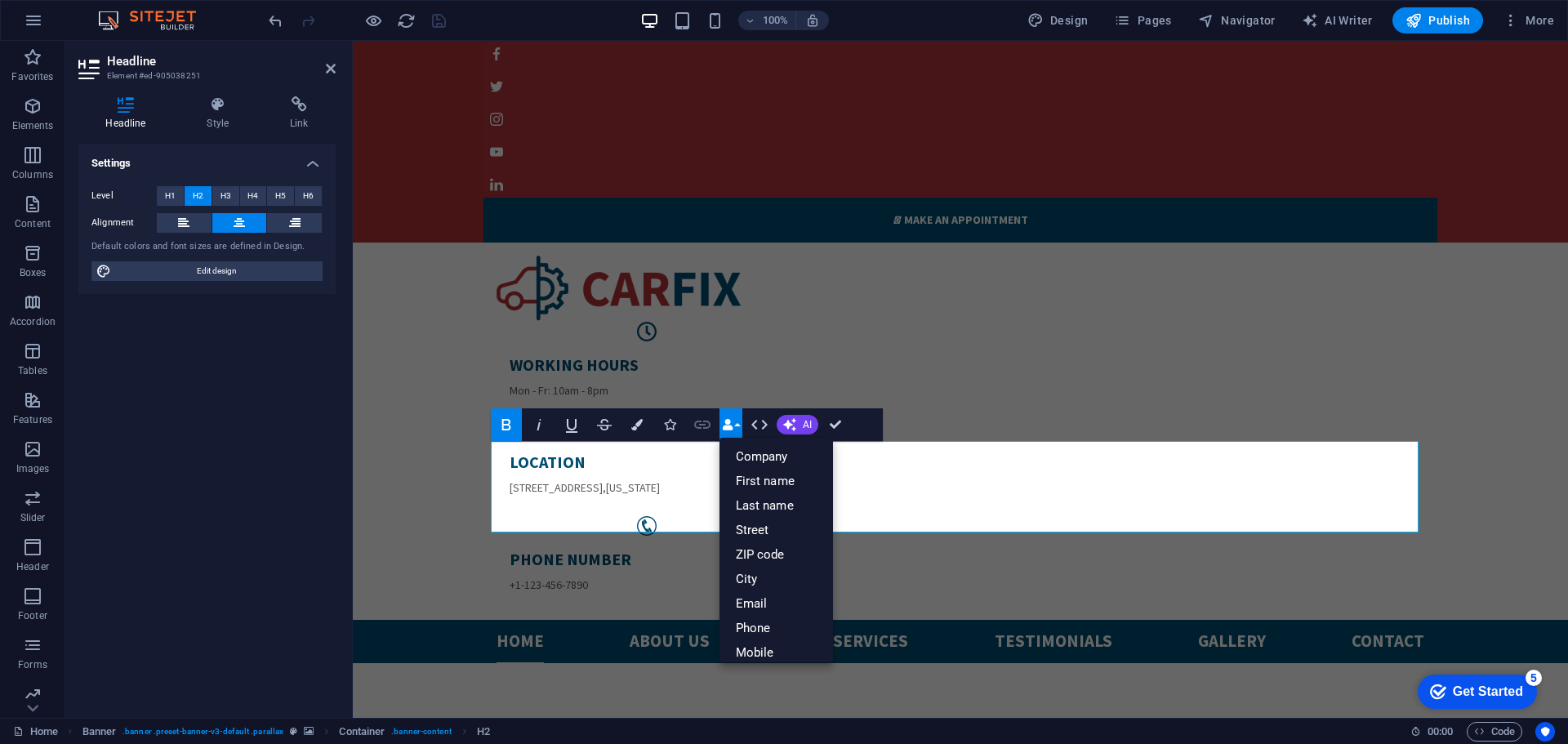
click at [696, 426] on icon "button" at bounding box center [702, 425] width 20 height 20
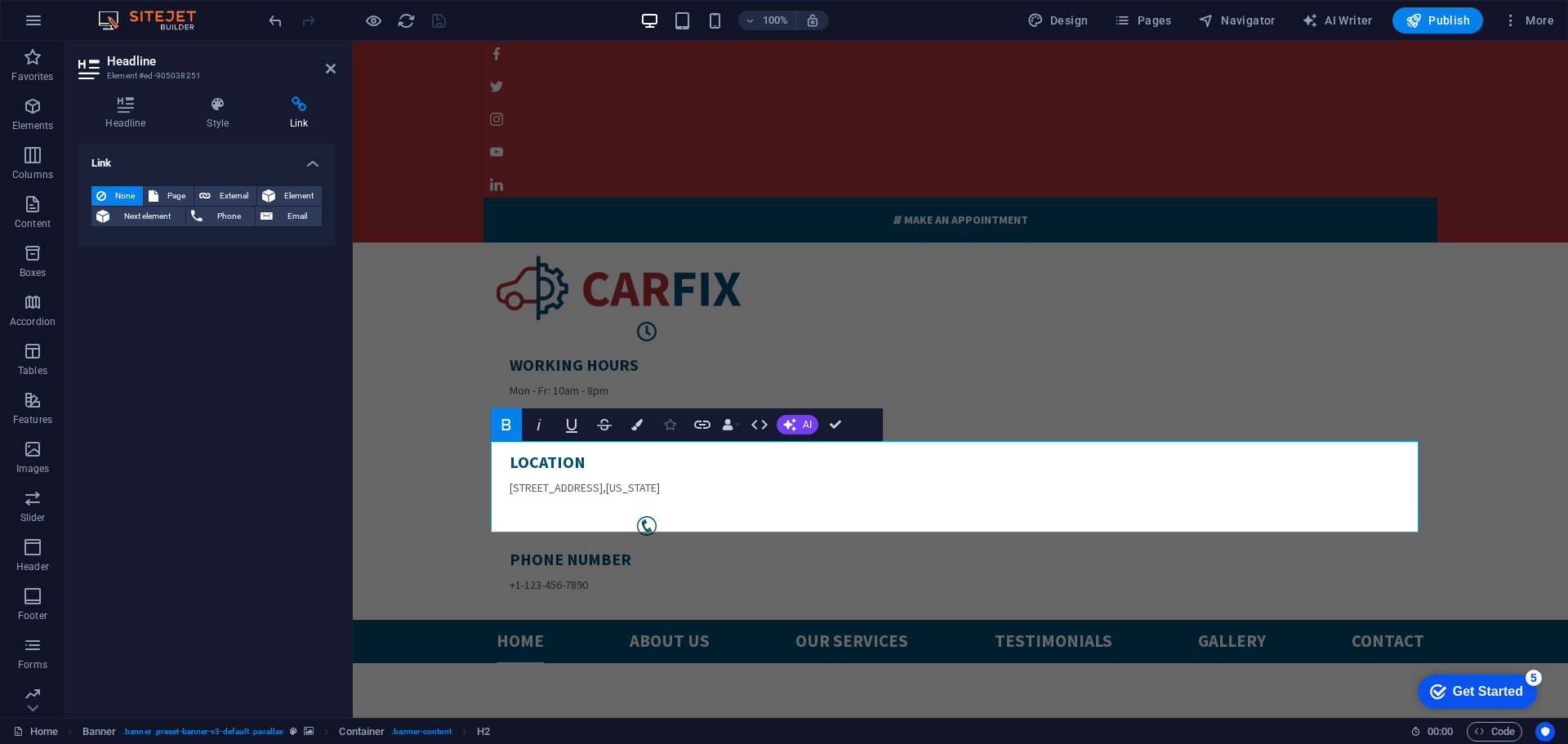
click at [673, 426] on icon "button" at bounding box center [670, 425] width 11 height 11
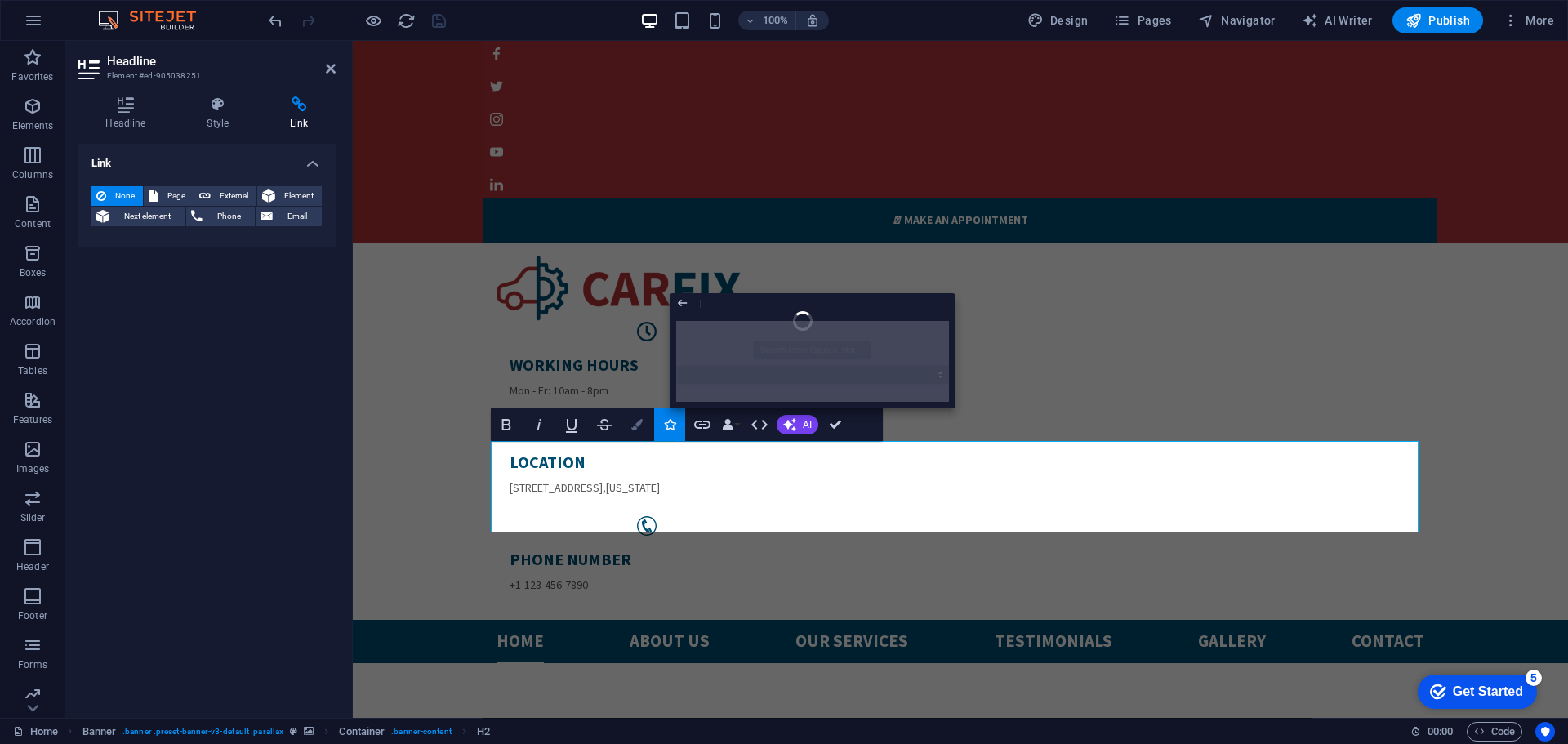
click at [643, 427] on button "Colors" at bounding box center [637, 425] width 31 height 32
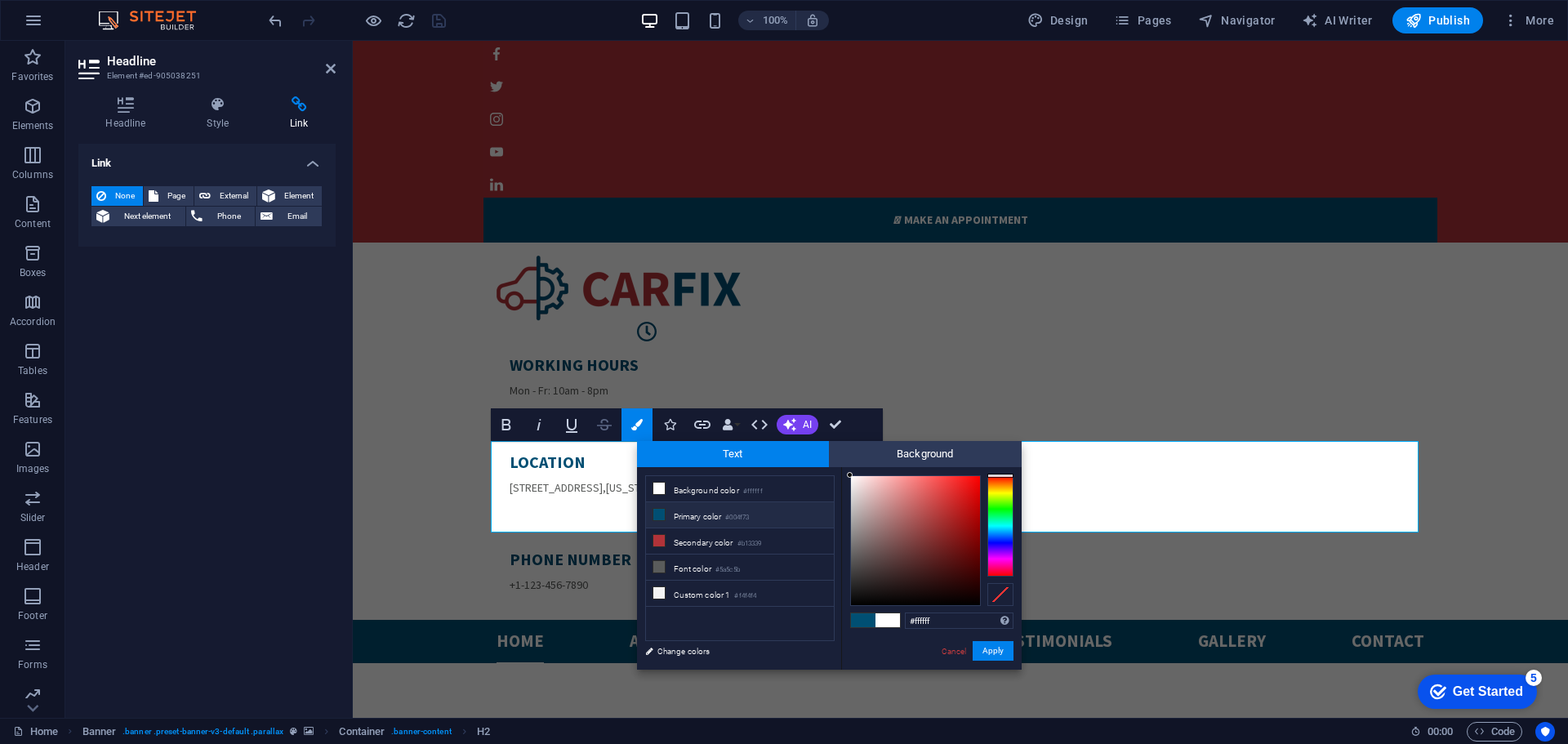
click at [614, 426] on button "Strikethrough" at bounding box center [604, 425] width 31 height 32
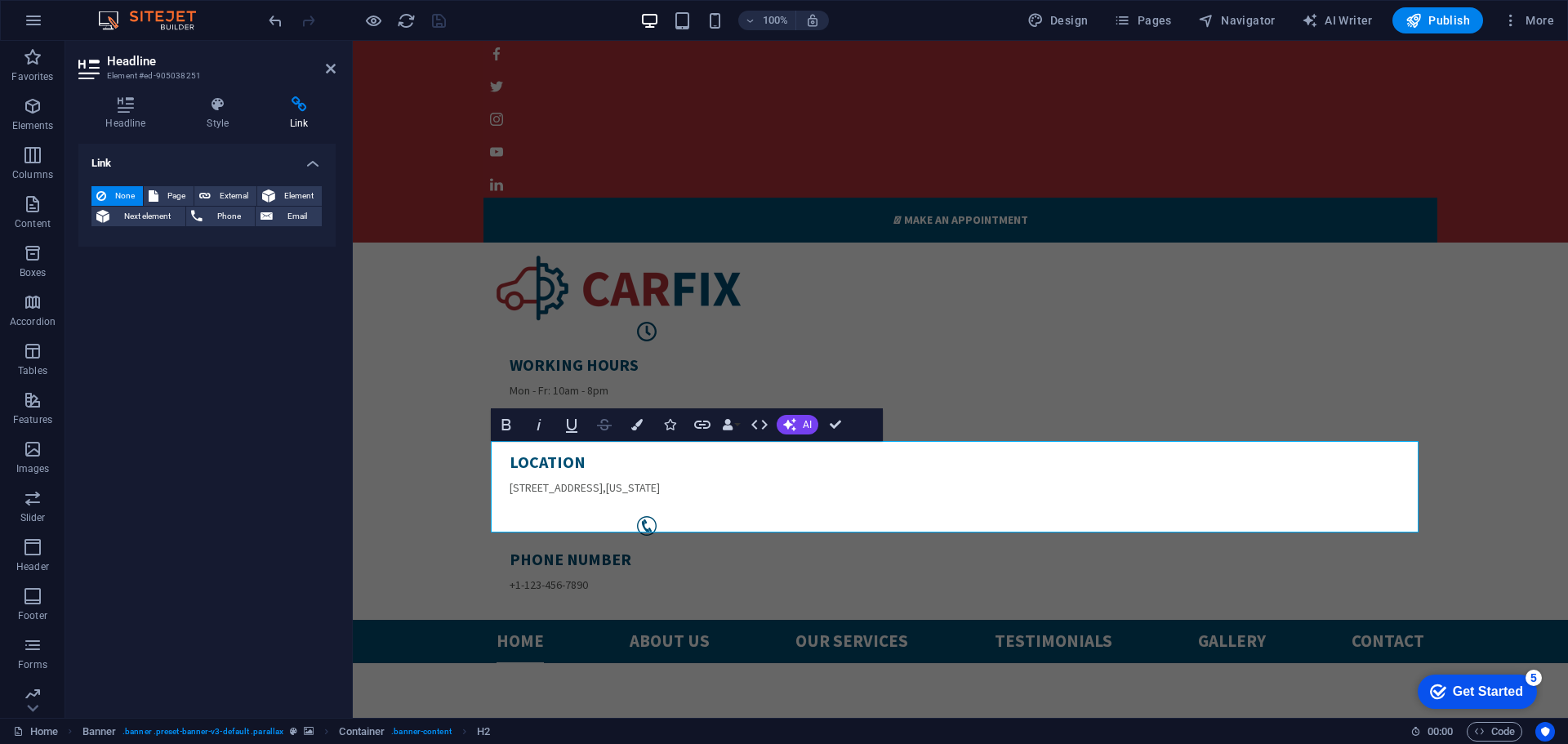
click at [614, 426] on button "Strikethrough" at bounding box center [604, 425] width 31 height 32
click at [579, 426] on icon "button" at bounding box center [571, 425] width 20 height 20
click at [541, 428] on icon "button" at bounding box center [539, 425] width 20 height 20
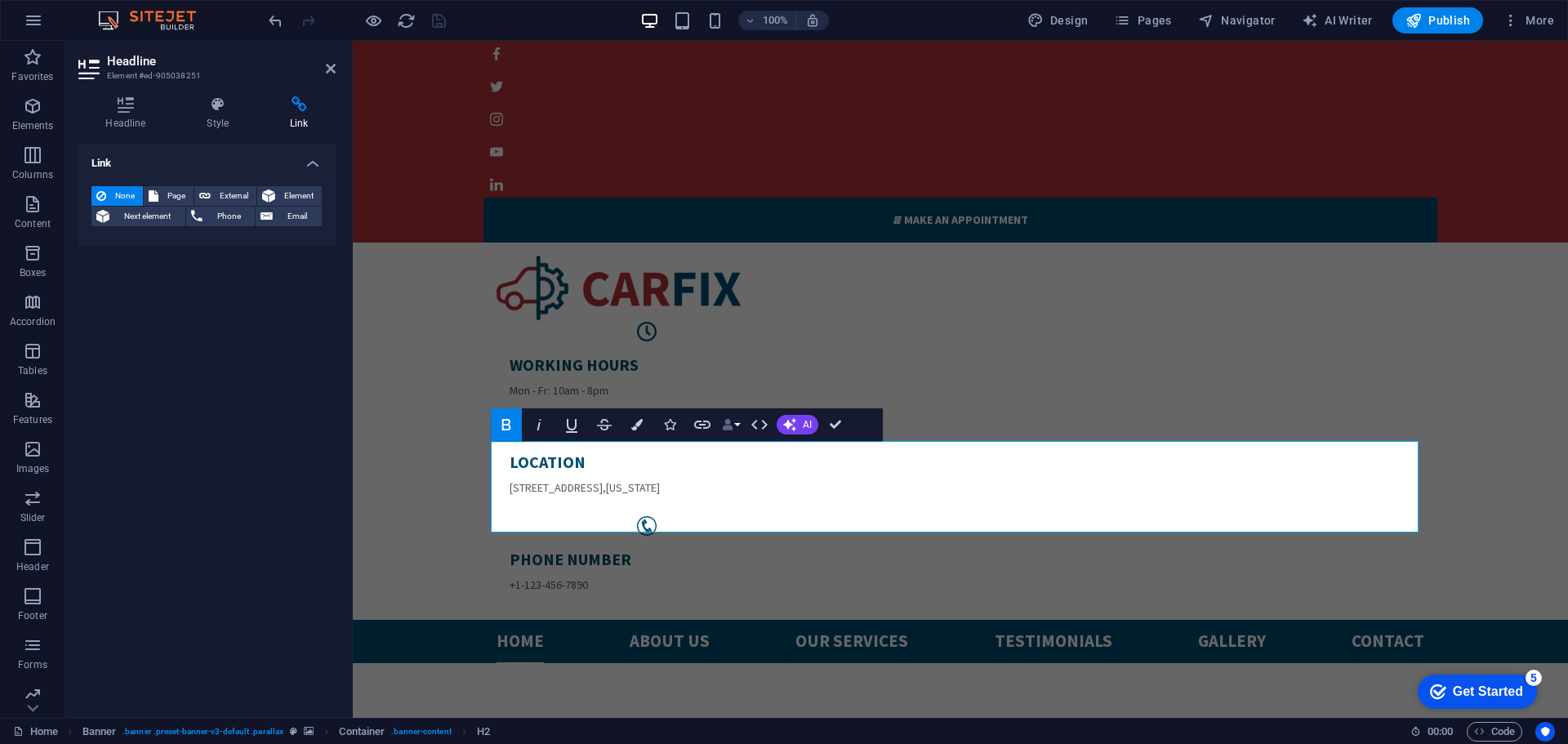
click at [730, 422] on icon "button" at bounding box center [728, 425] width 11 height 11
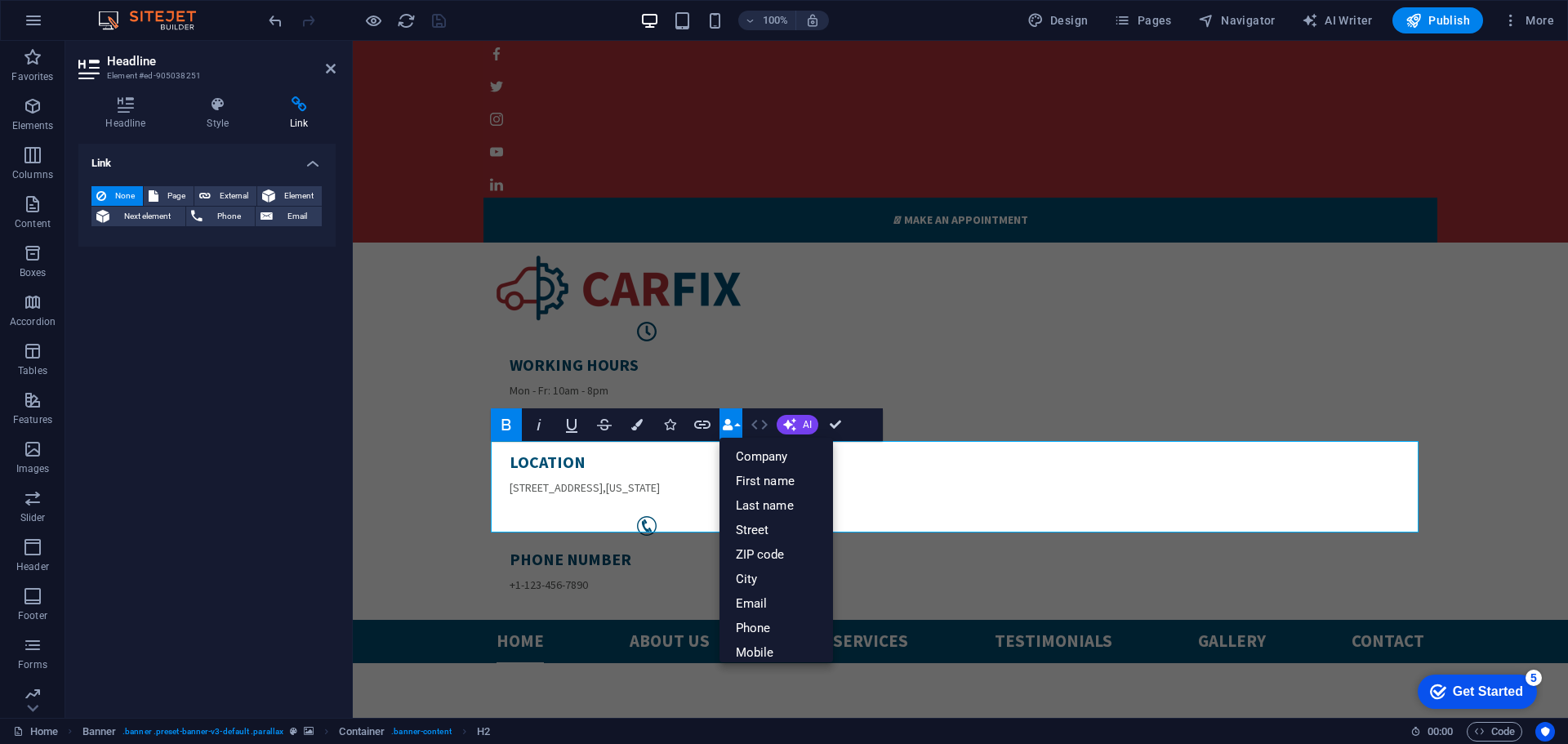
click at [757, 422] on icon "button" at bounding box center [759, 425] width 20 height 20
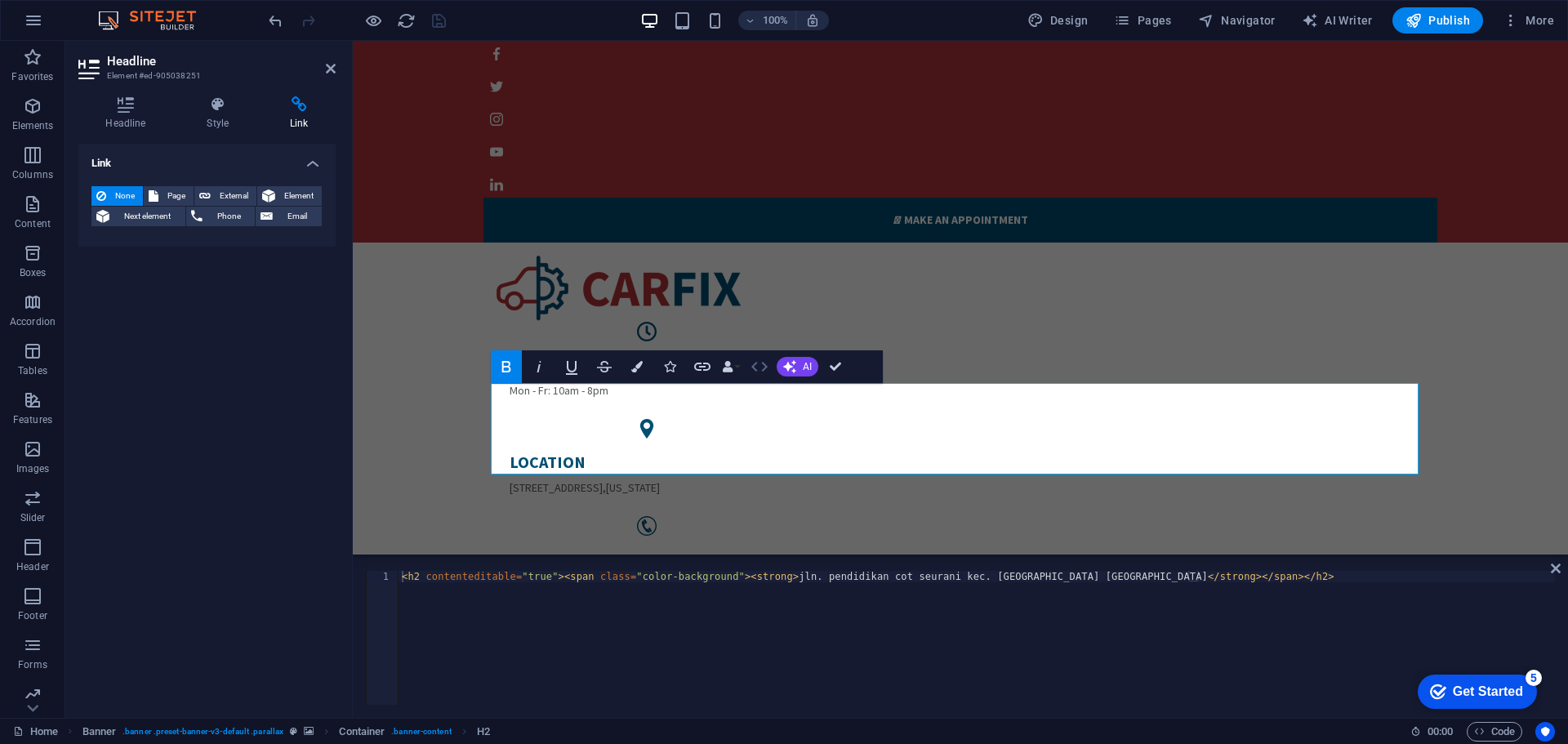
click at [751, 374] on icon "button" at bounding box center [759, 367] width 20 height 20
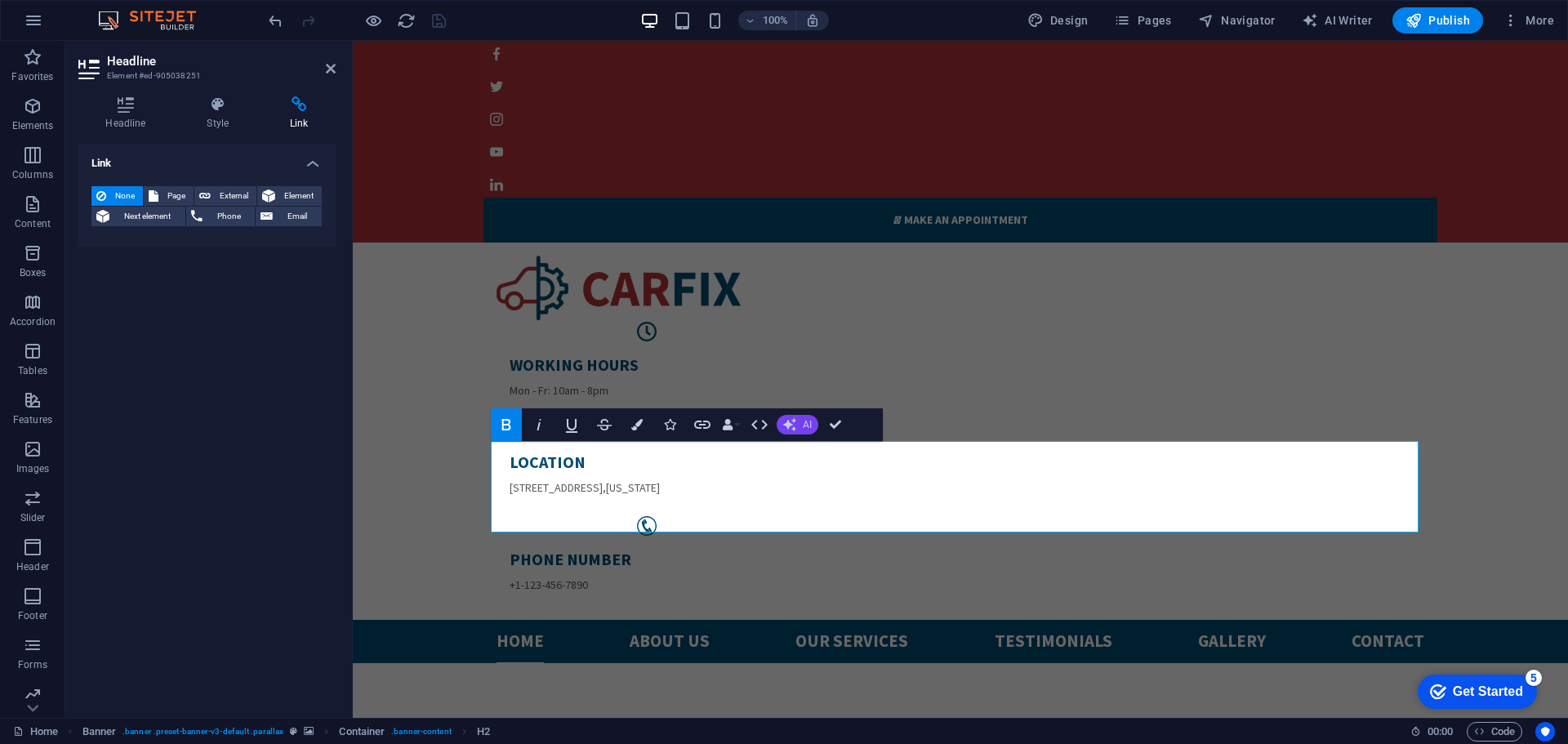
click at [808, 427] on span "AI" at bounding box center [806, 425] width 9 height 9
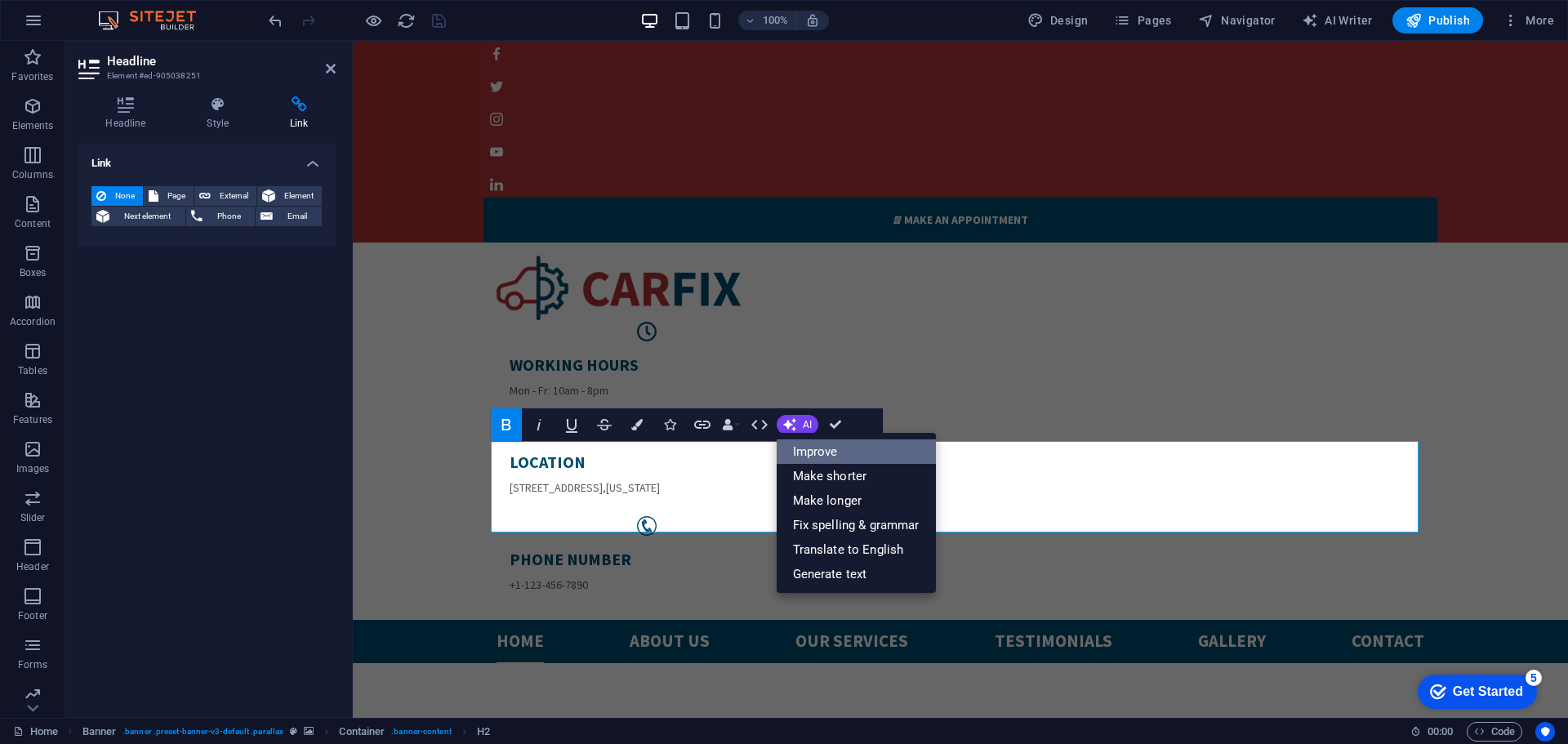
click at [803, 458] on link "Improve" at bounding box center [856, 452] width 159 height 25
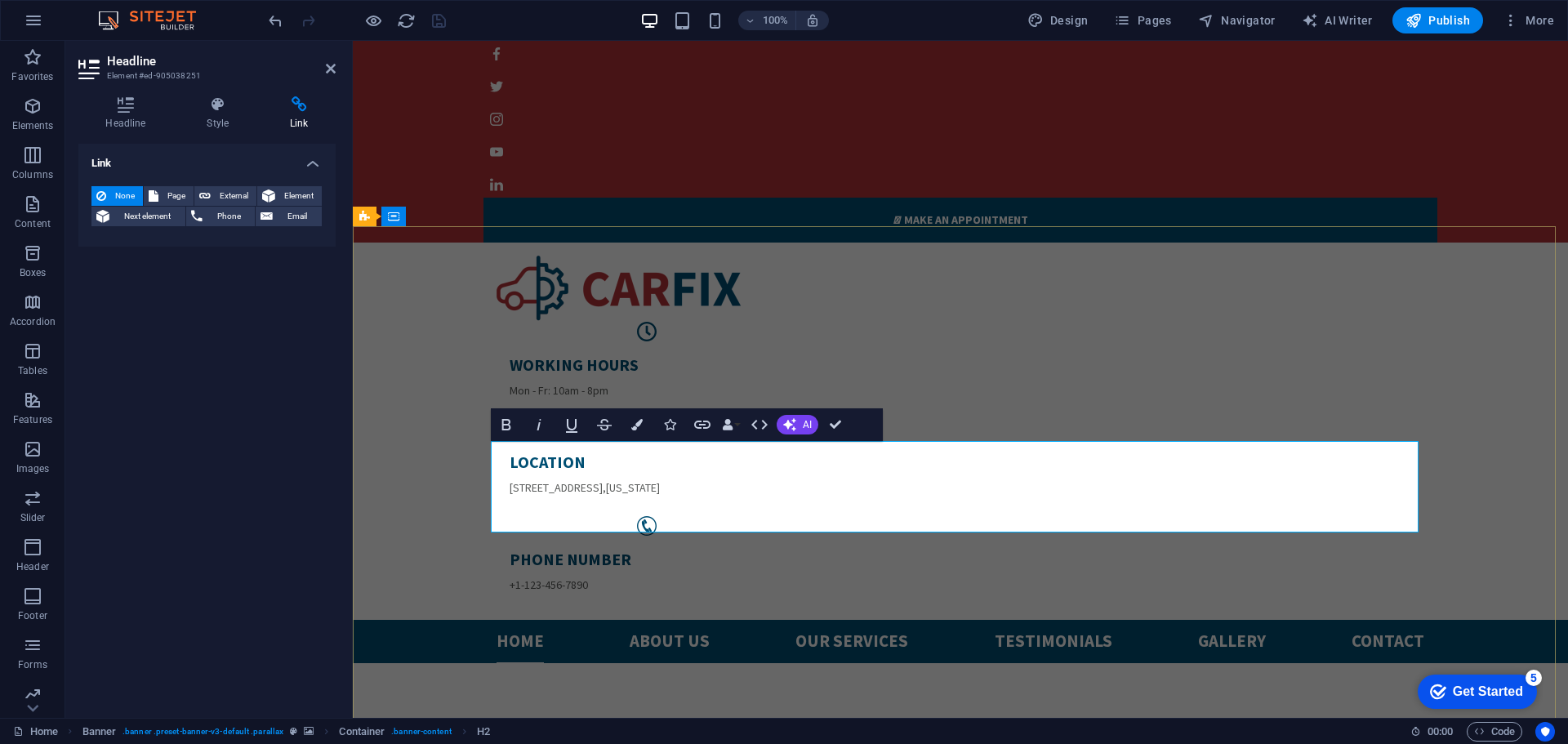
click at [1146, 15] on span "Pages" at bounding box center [1143, 20] width 57 height 16
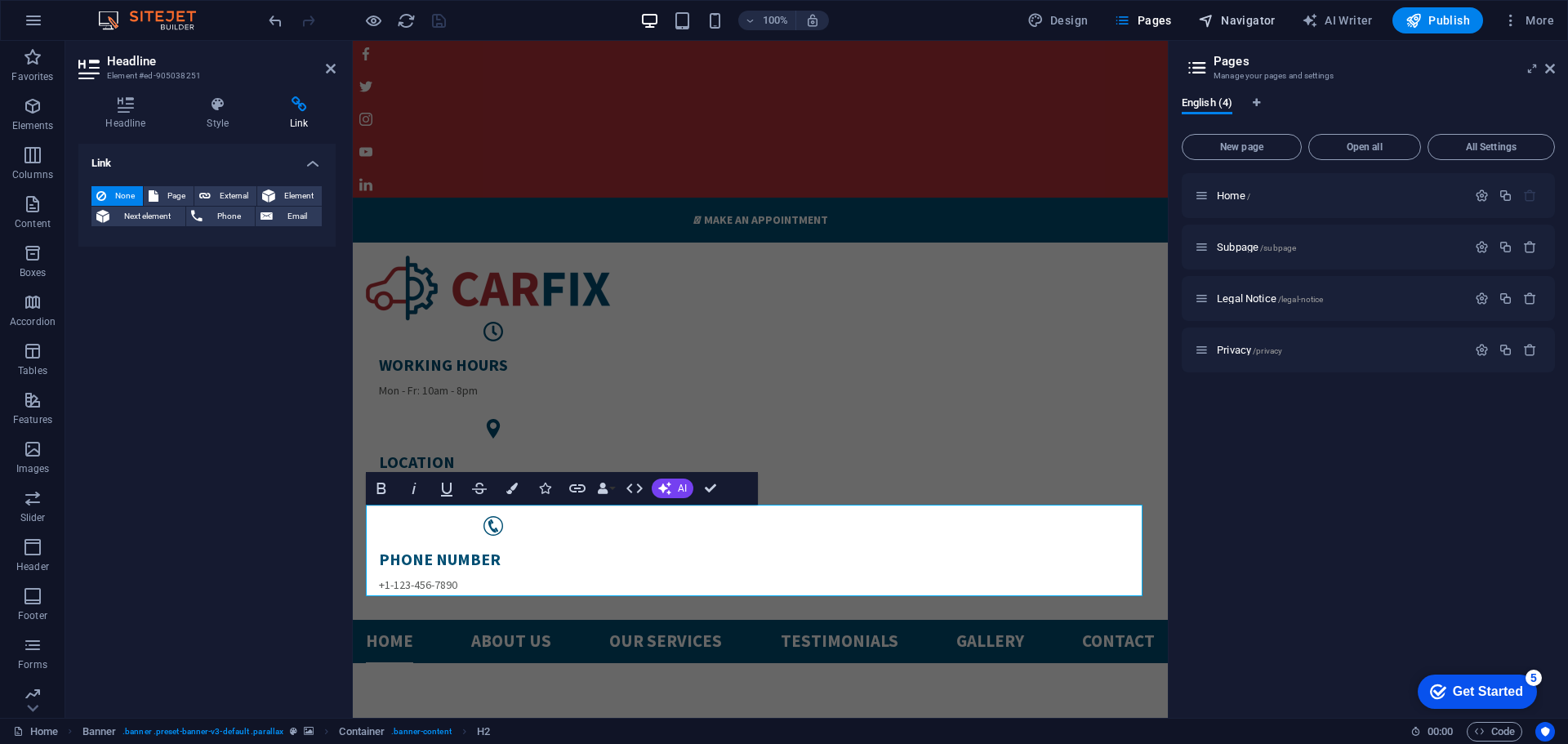
click at [1233, 20] on span "Navigator" at bounding box center [1237, 20] width 78 height 16
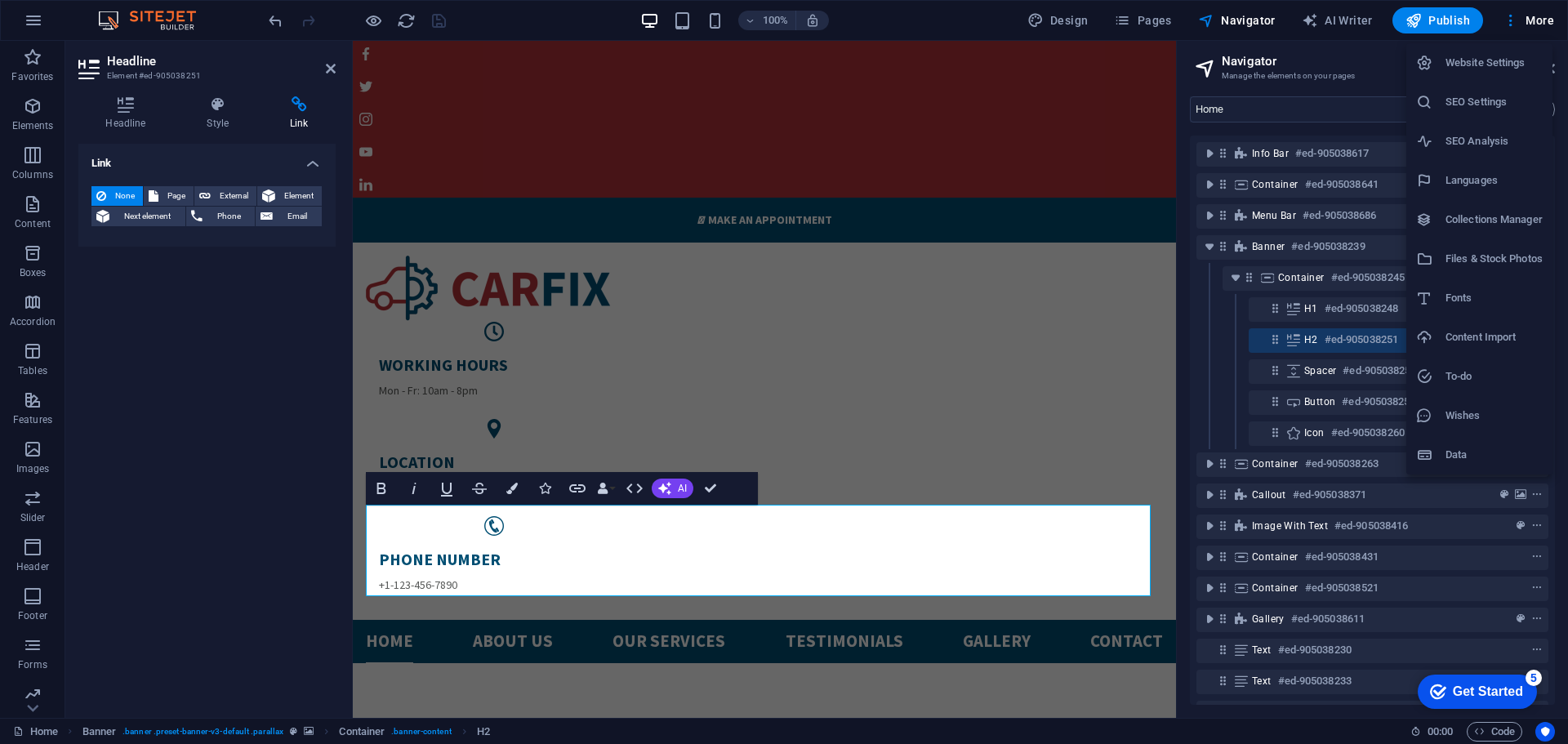
click at [574, 563] on div at bounding box center [784, 372] width 1568 height 744
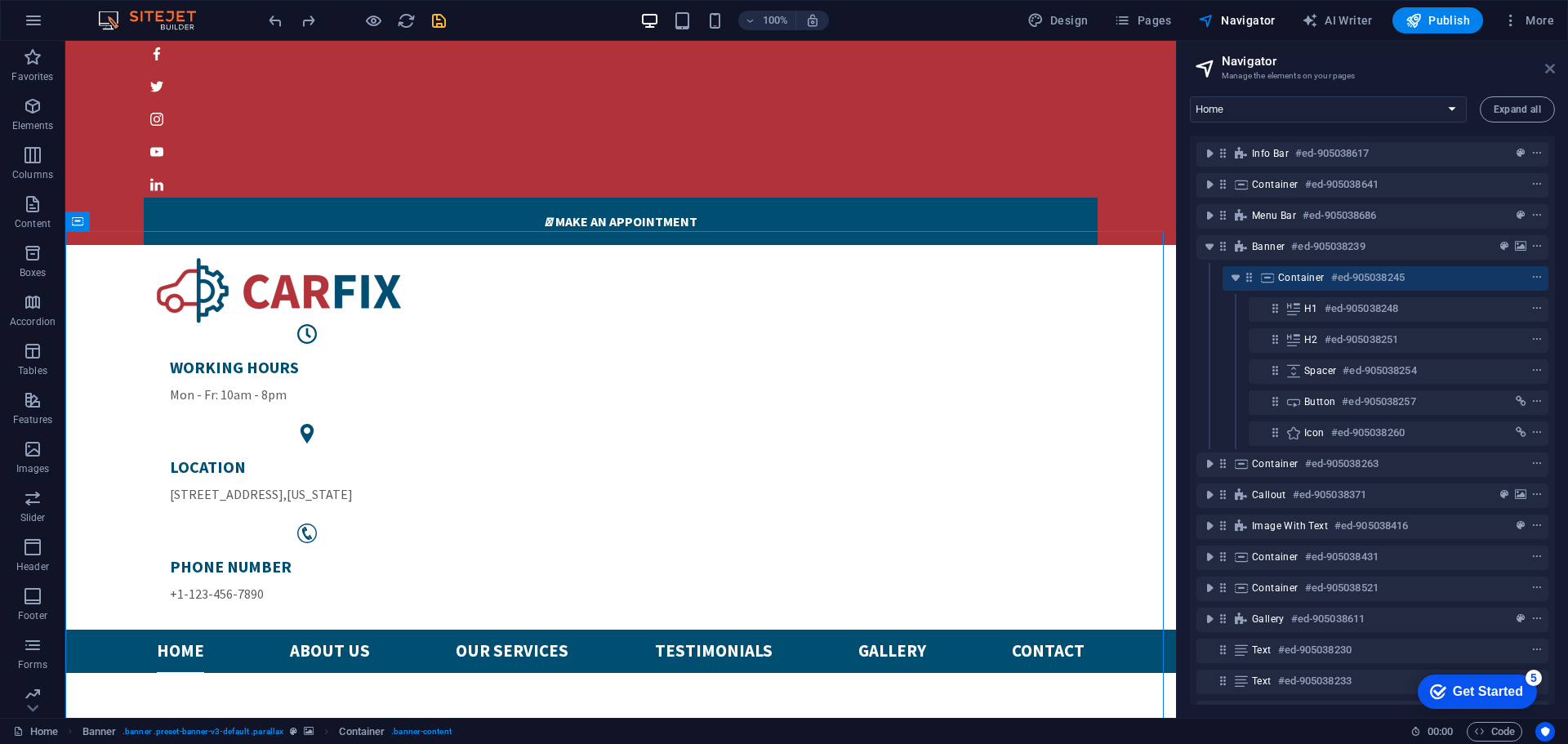
click at [1547, 72] on icon at bounding box center [1550, 69] width 9 height 13
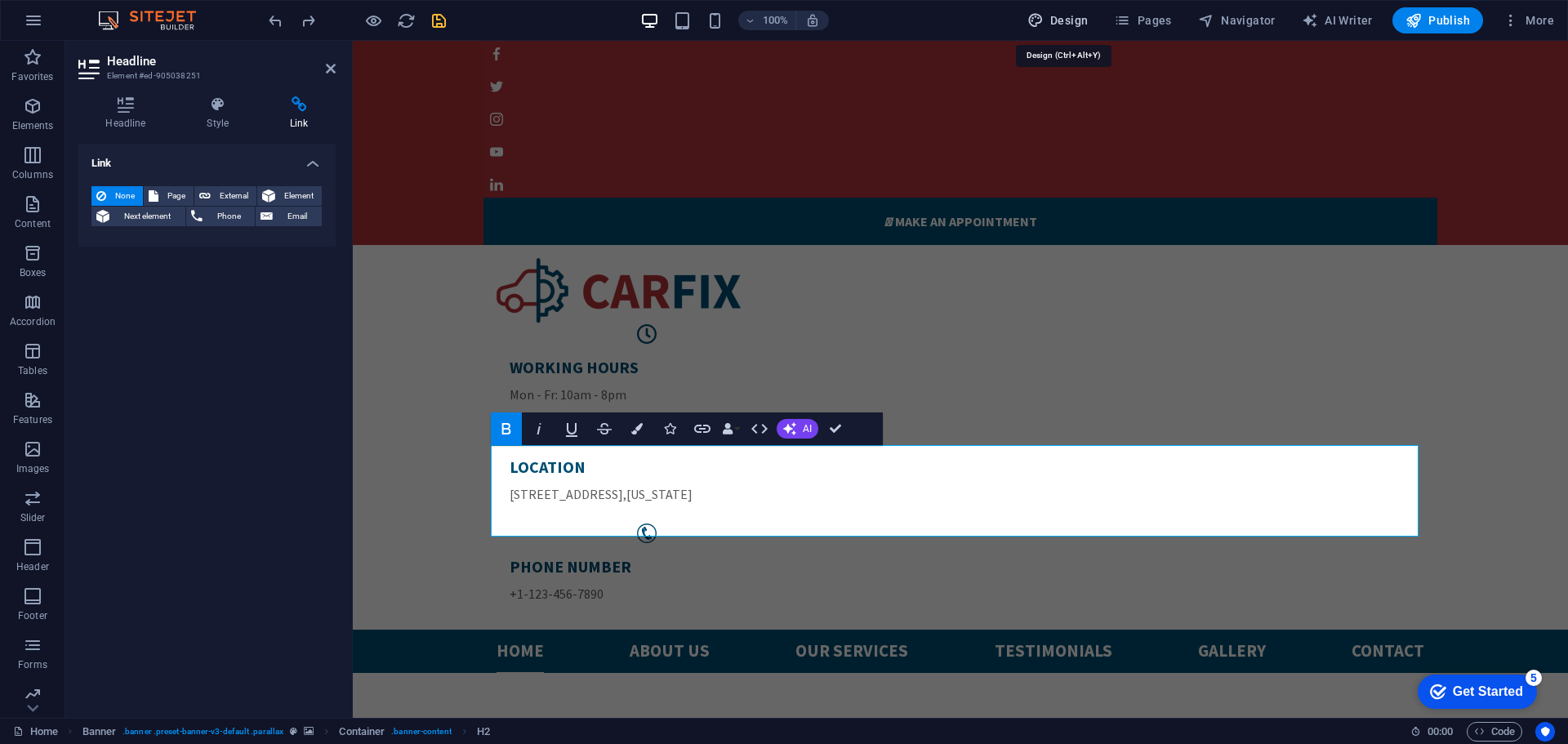
select select "px"
select select "400"
select select "px"
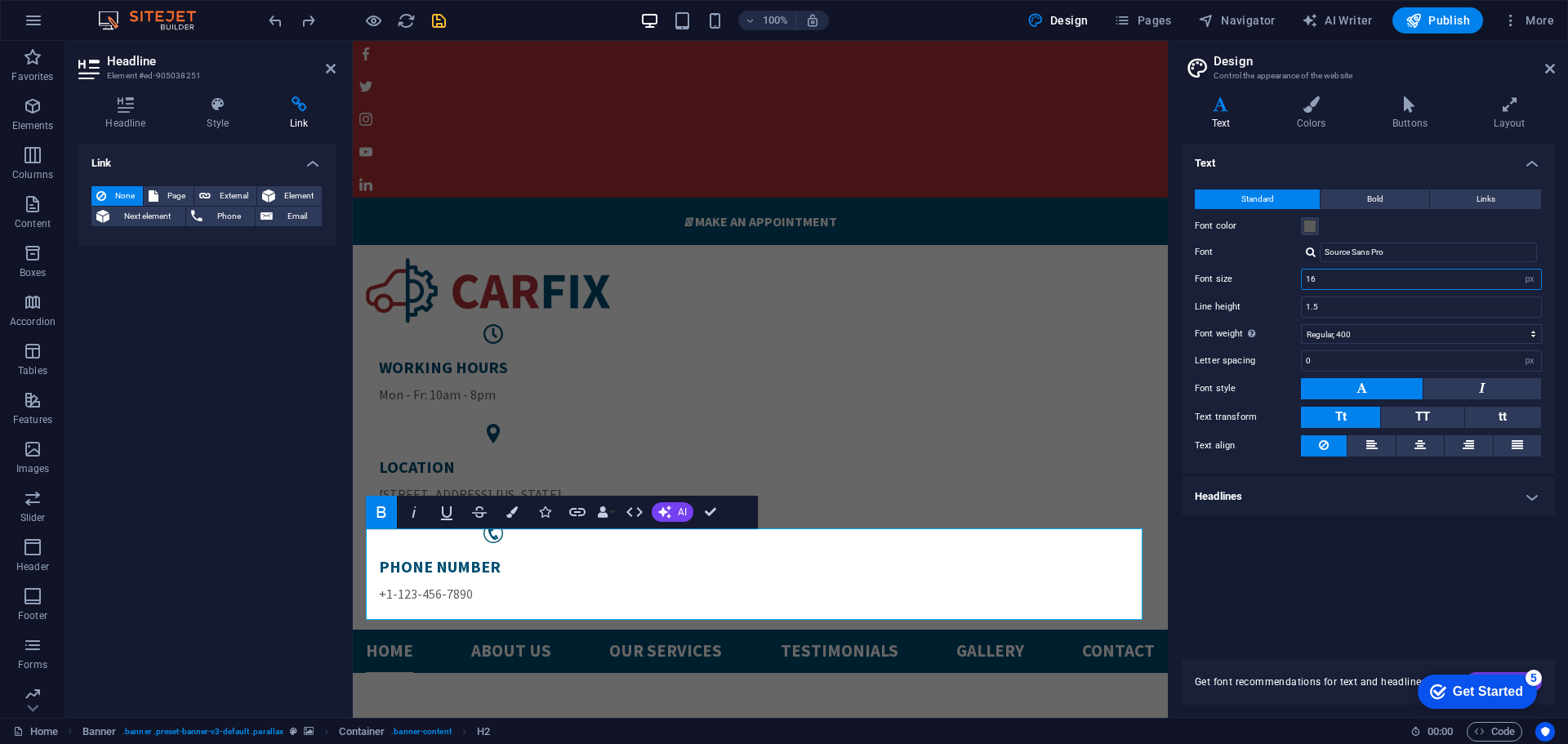
click at [1333, 279] on input "16" at bounding box center [1421, 279] width 240 height 20
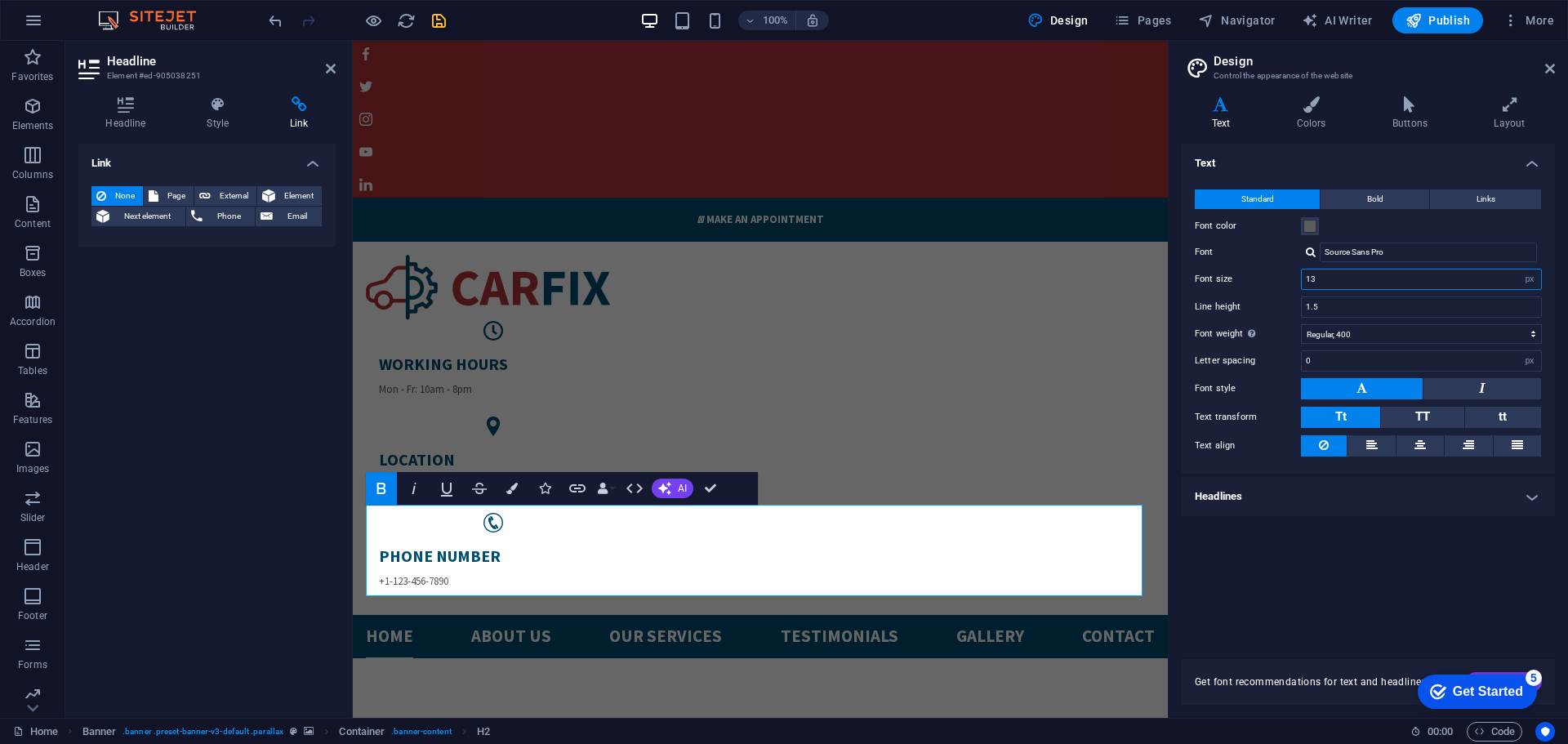
type input "13"
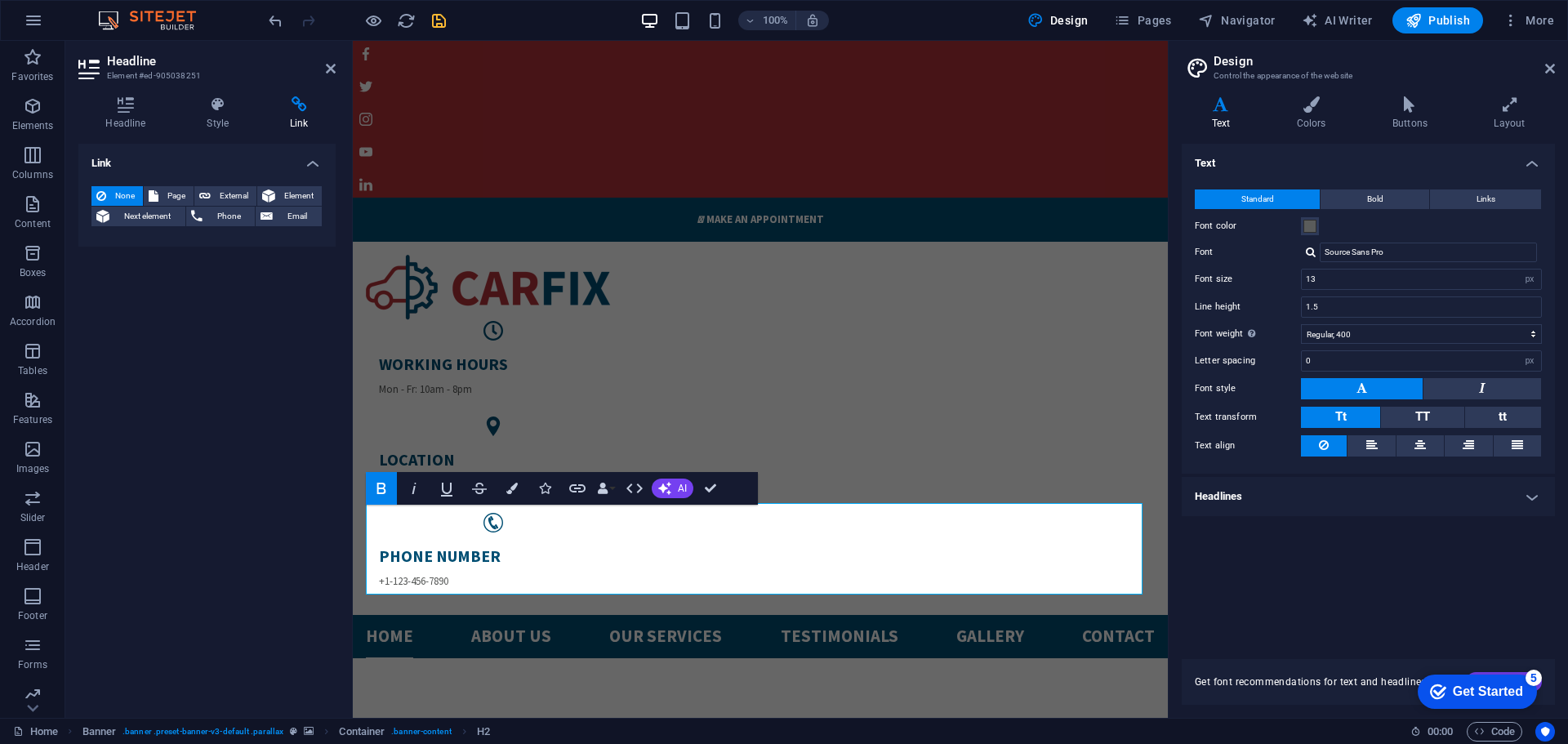
click at [1471, 495] on h4 "Headlines" at bounding box center [1368, 496] width 373 height 39
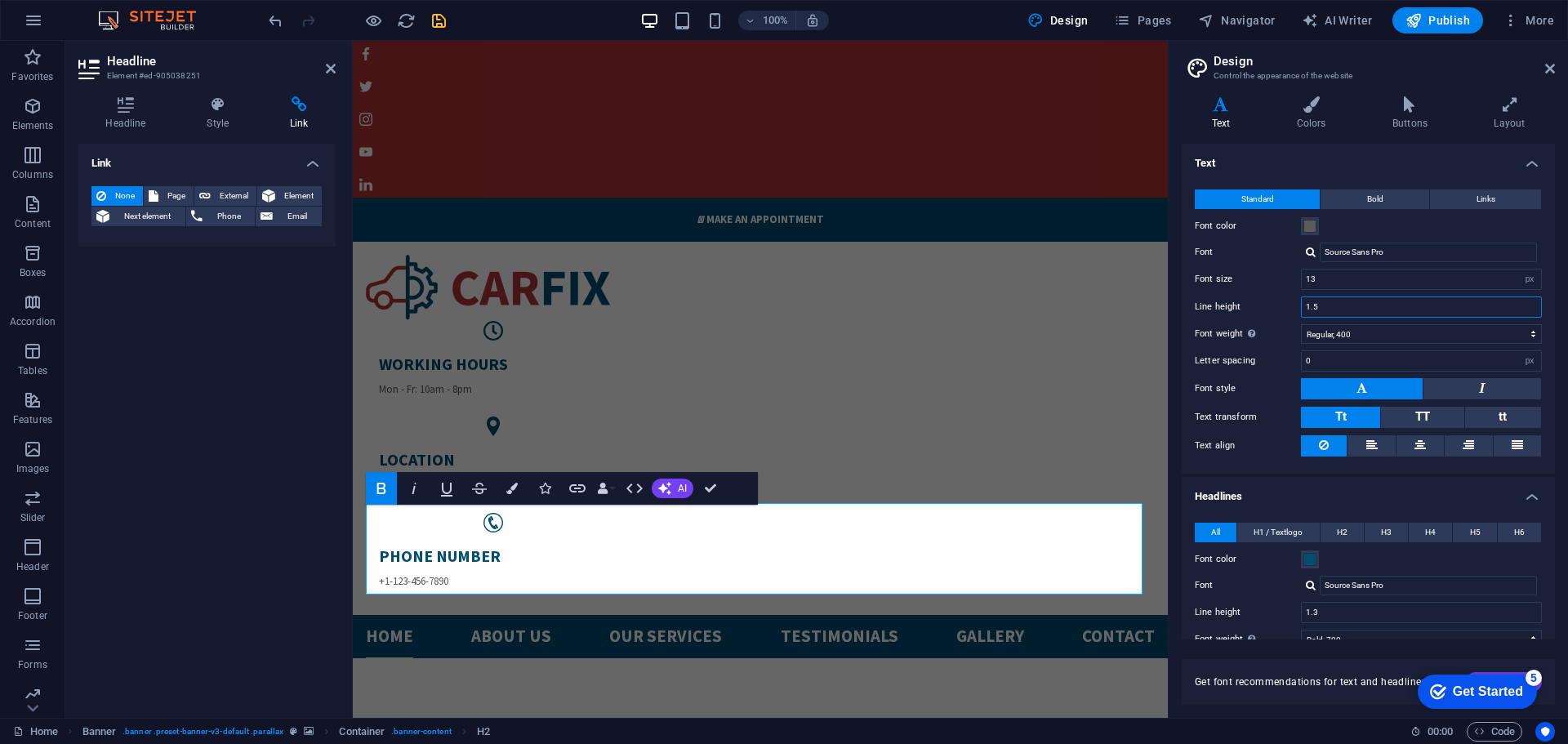
click at [1358, 311] on input "1.5" at bounding box center [1421, 307] width 240 height 20
click at [1369, 281] on input "13" at bounding box center [1421, 279] width 240 height 20
click at [443, 24] on icon "save" at bounding box center [439, 21] width 19 height 19
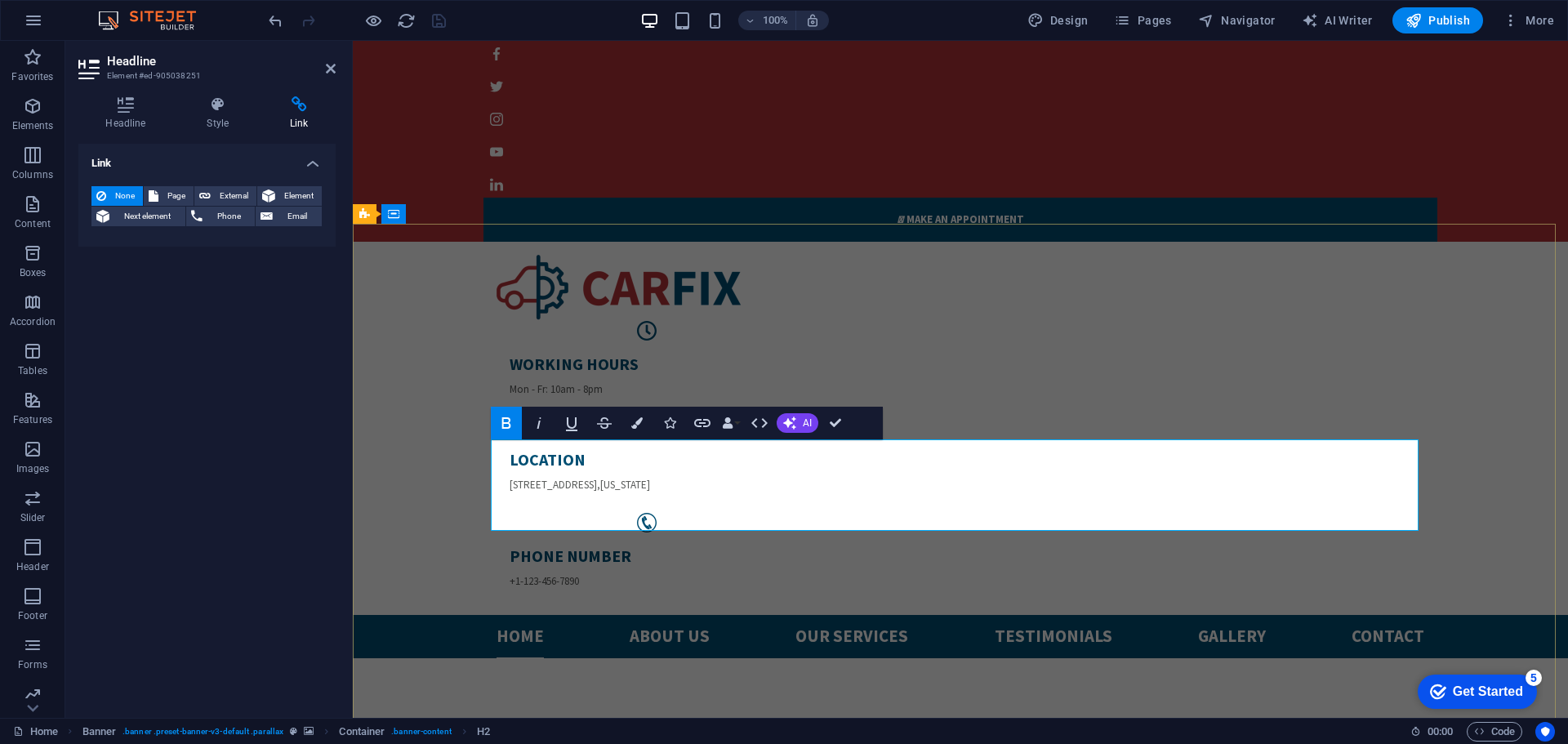
drag, startPoint x: 595, startPoint y: 481, endPoint x: 749, endPoint y: 505, distance: 155.9
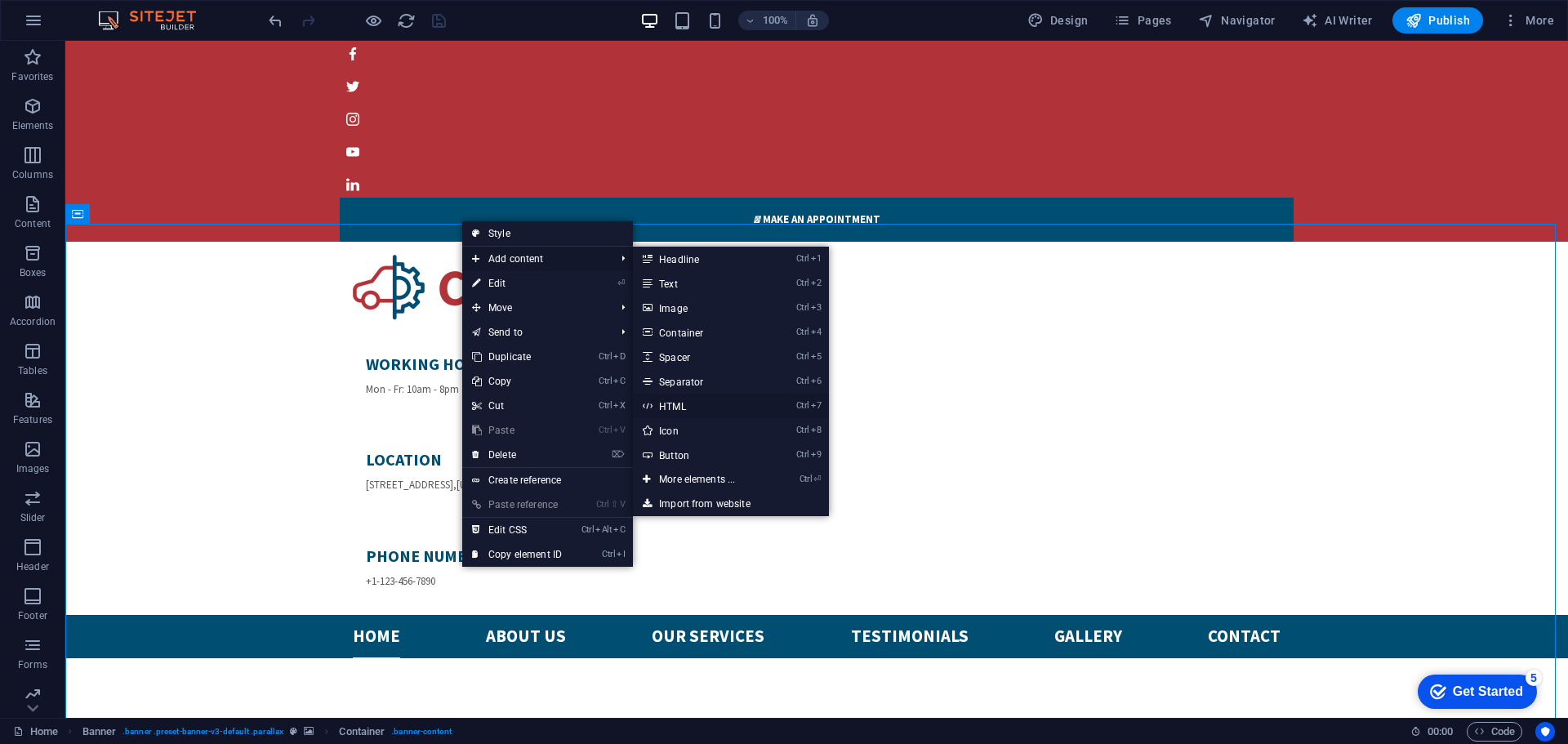
click at [700, 407] on link "Ctrl 7 HTML" at bounding box center [700, 407] width 135 height 25
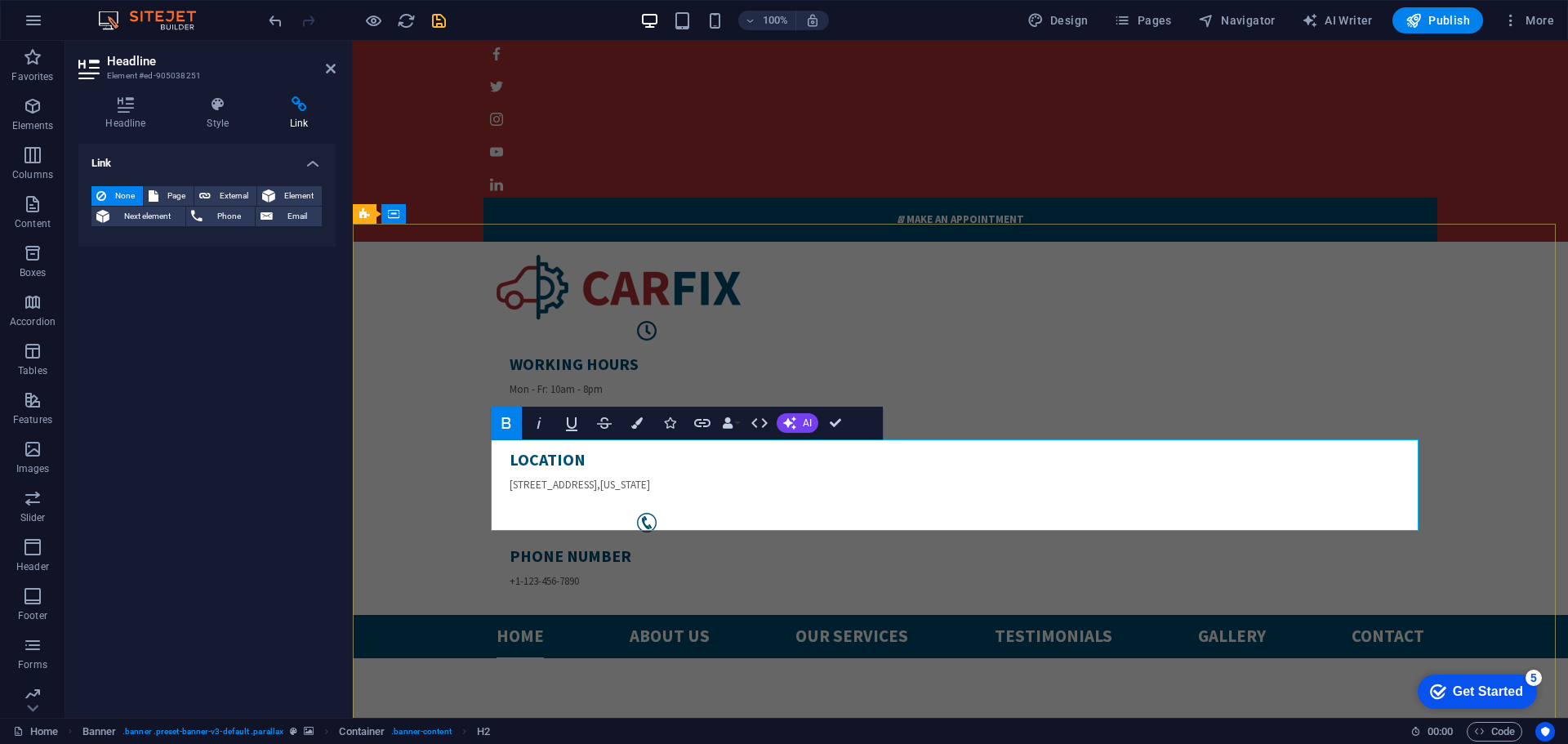
drag, startPoint x: 578, startPoint y: 471, endPoint x: 558, endPoint y: 471, distance: 20.0
